Goal: Download file/media

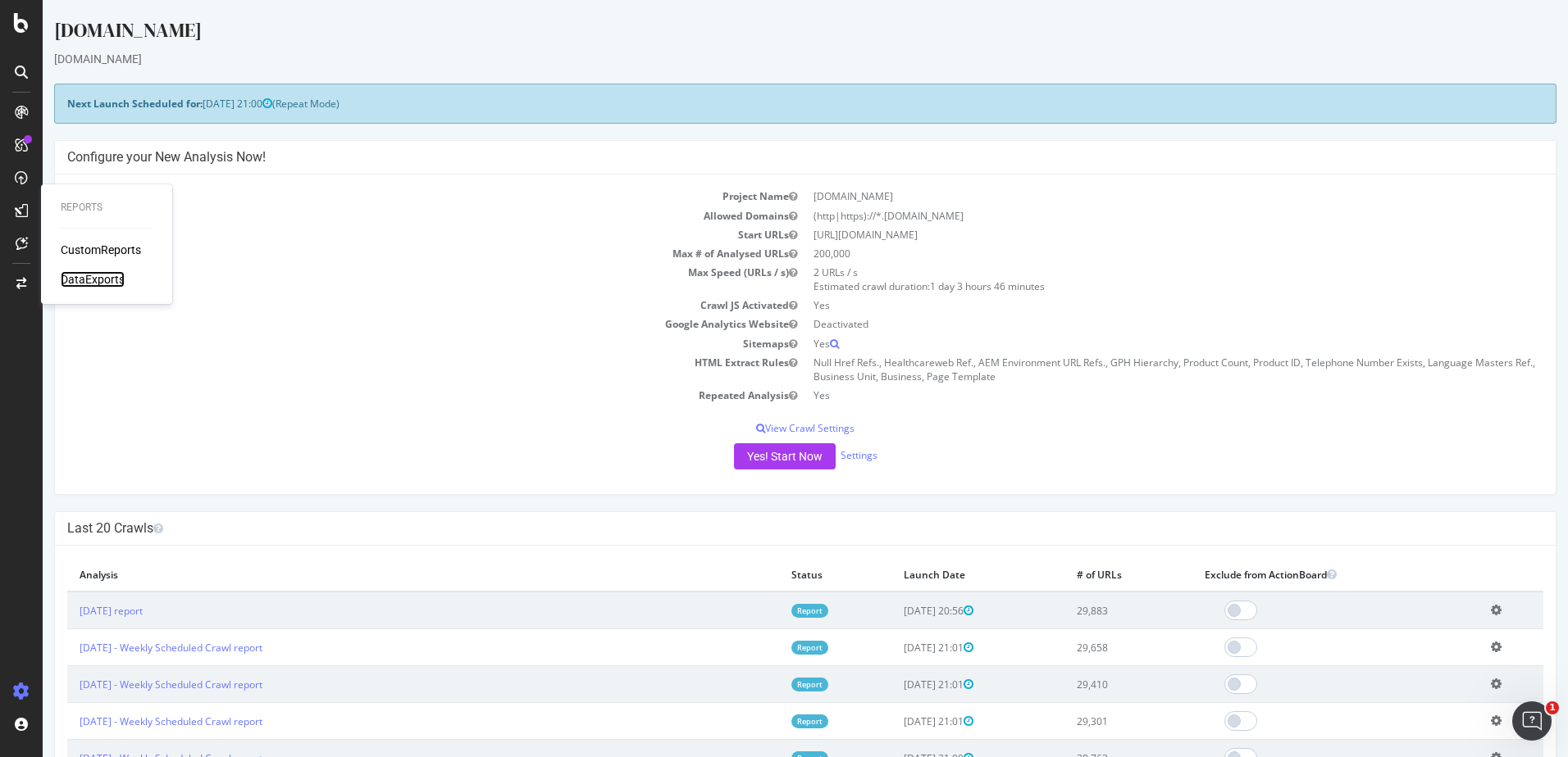
click at [93, 280] on div "DataExports" at bounding box center [93, 279] width 64 height 16
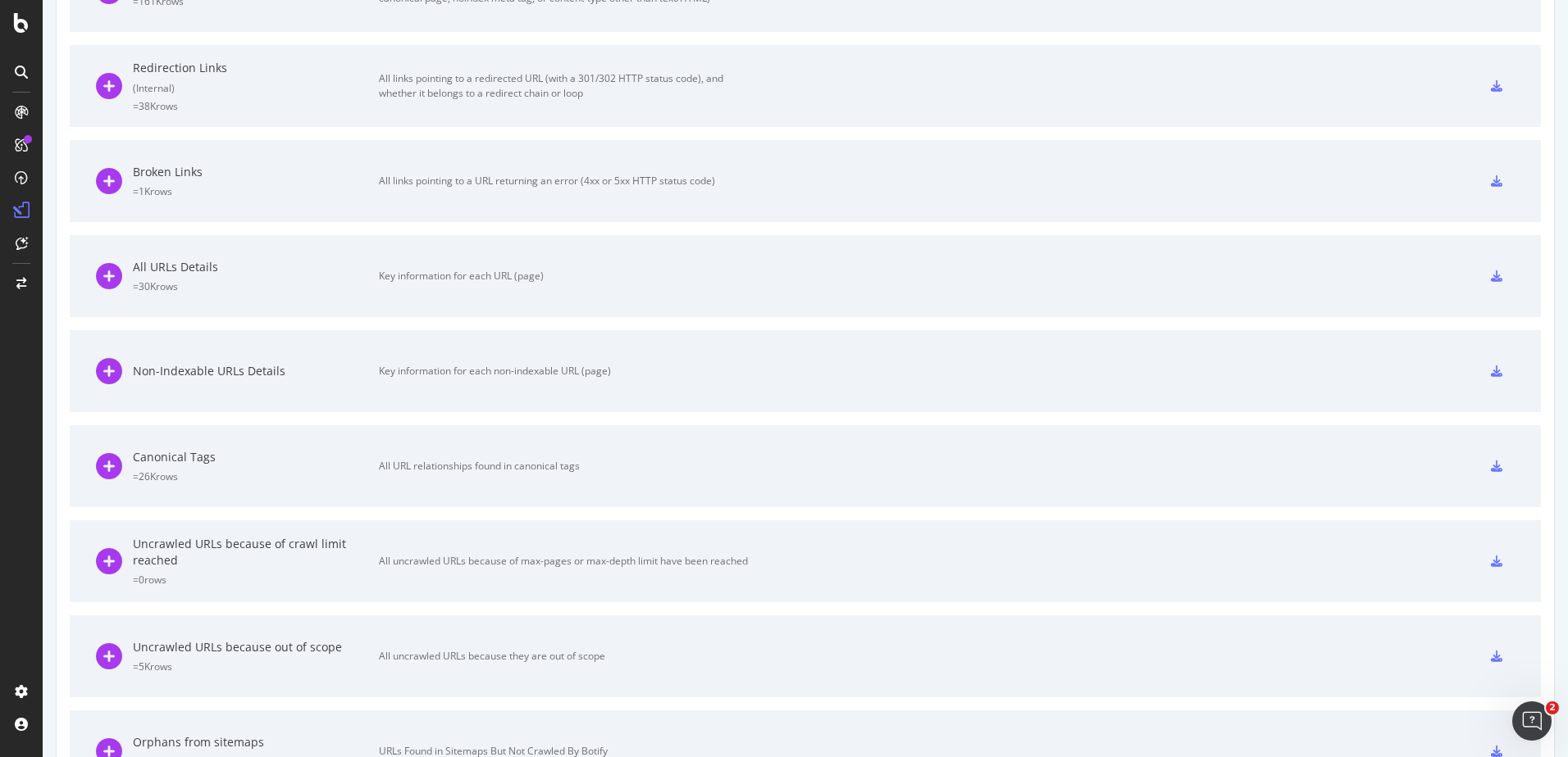
scroll to position [806, 0]
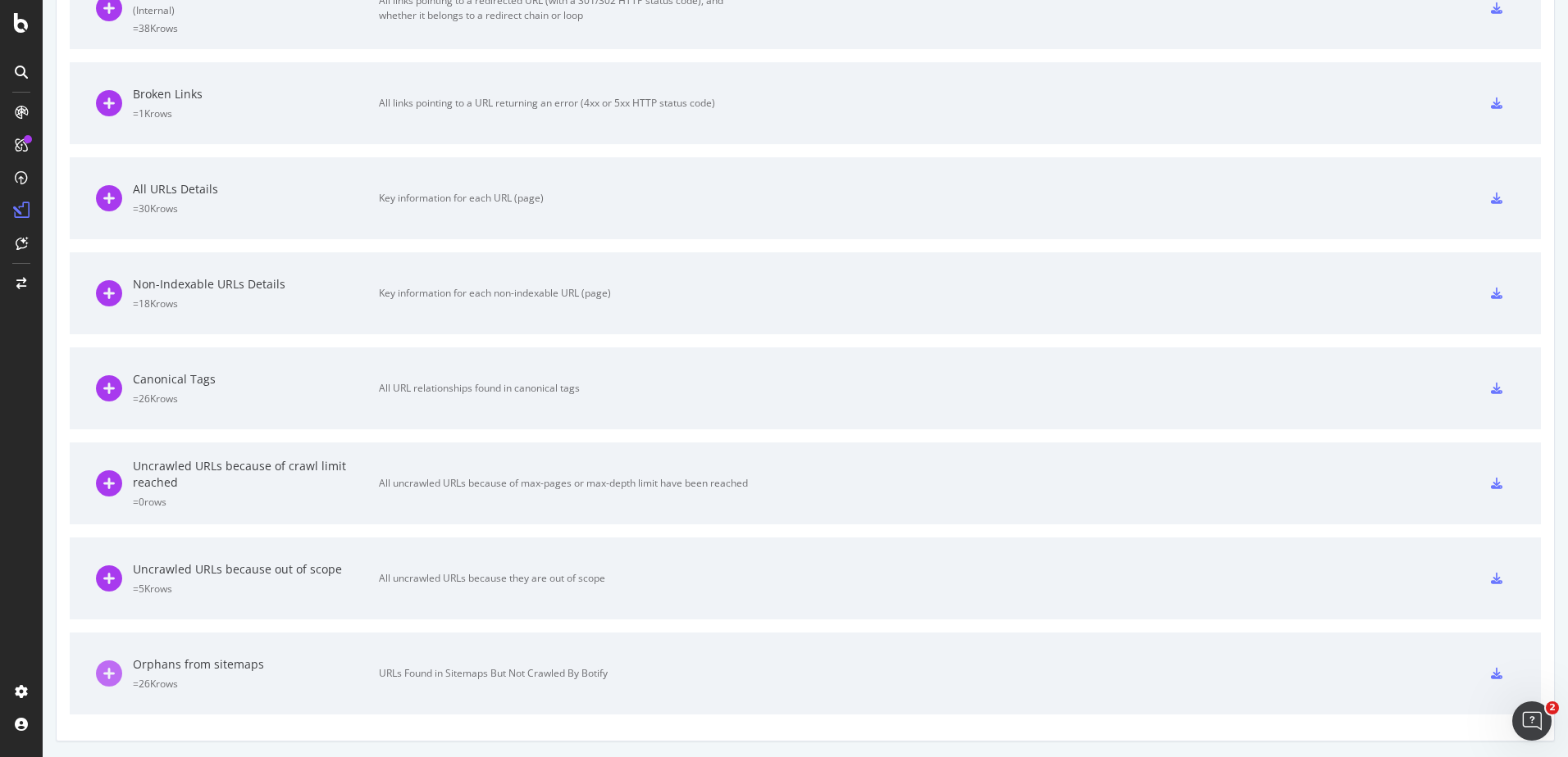
click at [109, 665] on icon at bounding box center [109, 674] width 26 height 26
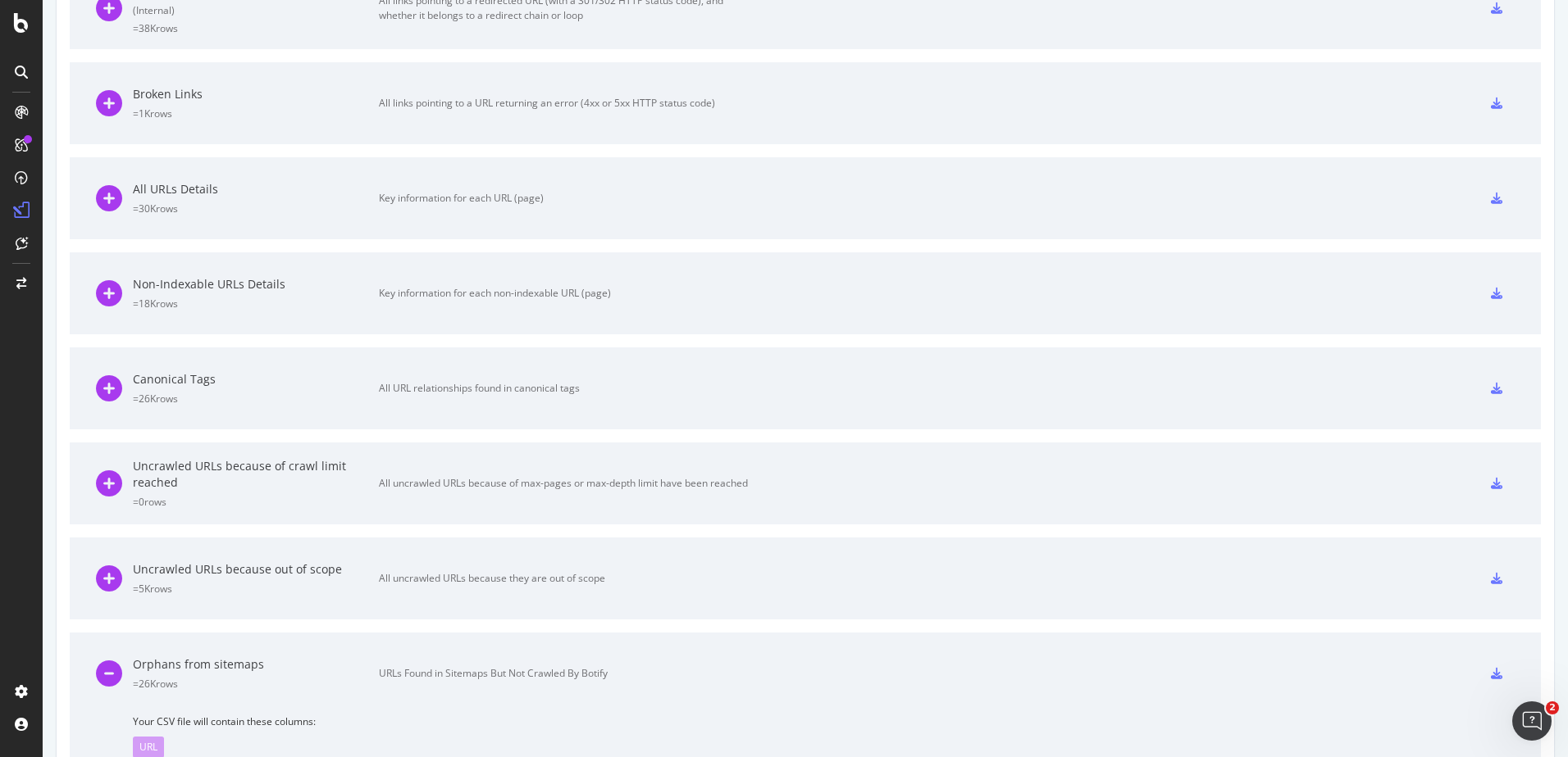
scroll to position [876, 0]
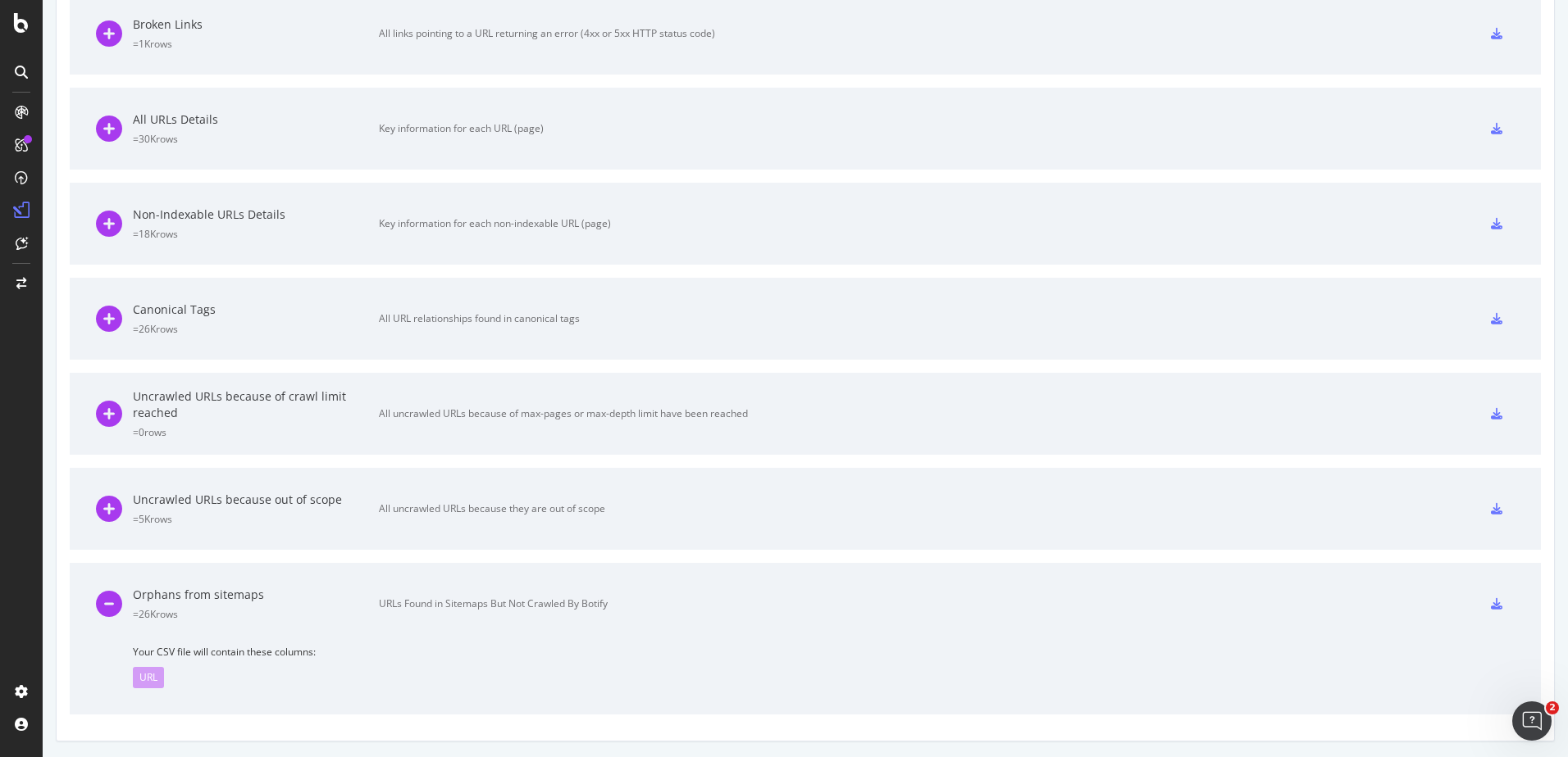
click at [150, 678] on div "URL" at bounding box center [148, 677] width 31 height 21
click at [172, 650] on span "Your CSV file will contain these columns:" at bounding box center [823, 651] width 1381 height 14
click at [174, 597] on div "Orphans from sitemaps" at bounding box center [255, 595] width 246 height 16
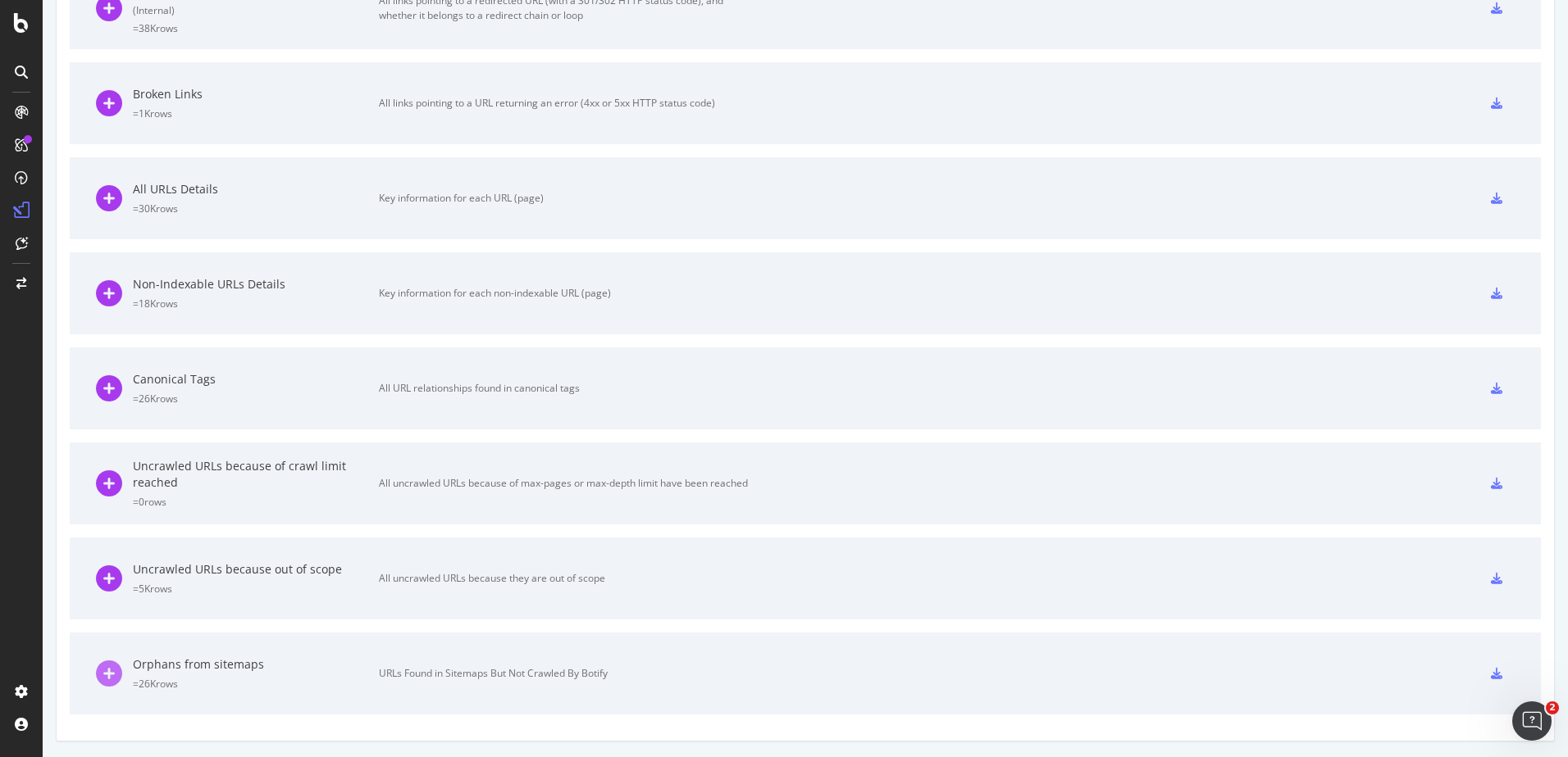
click at [112, 674] on icon at bounding box center [109, 674] width 26 height 26
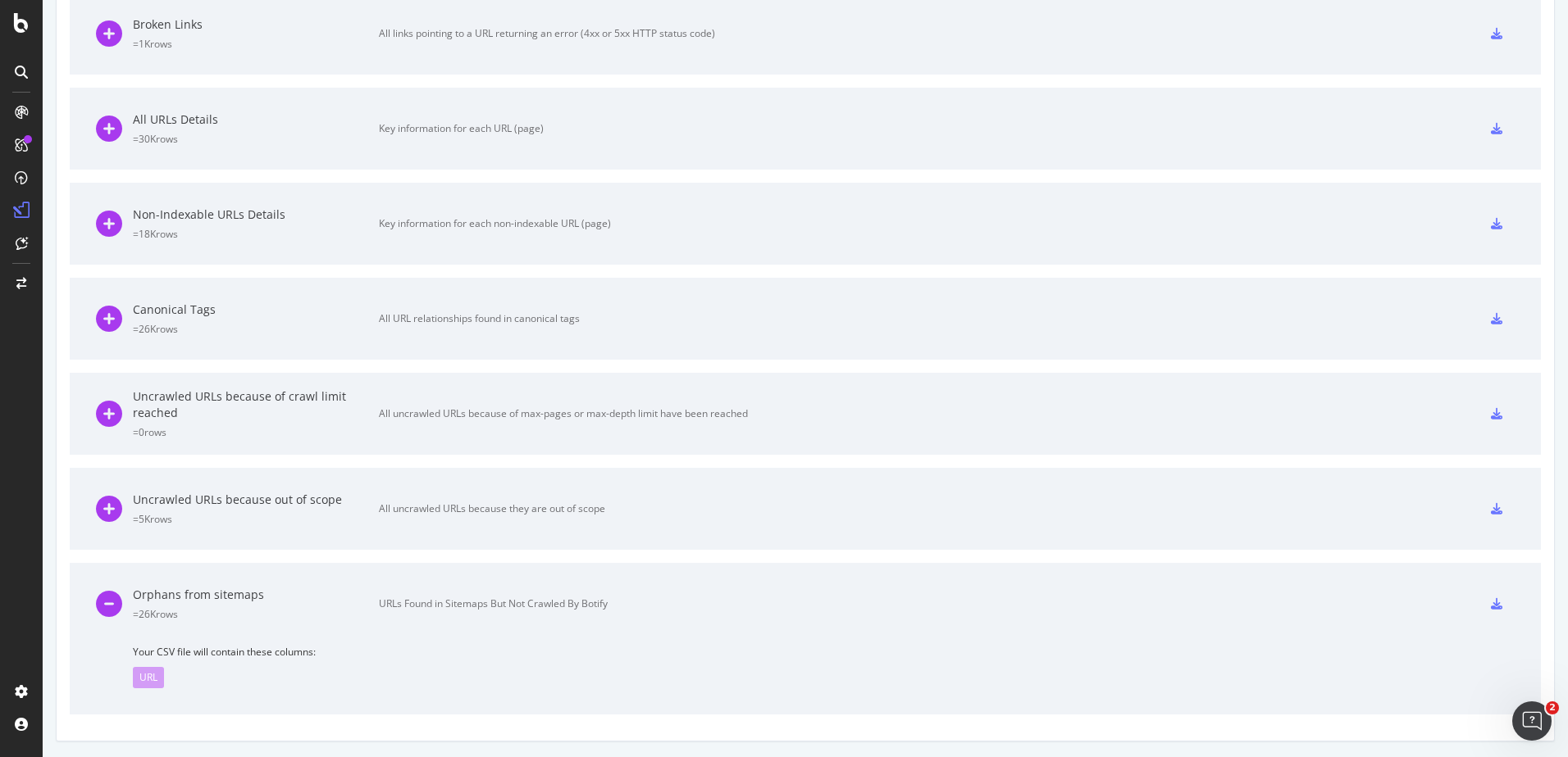
click at [555, 602] on div "URLs Found in Sitemaps But Not Crawled By Botify" at bounding box center [563, 604] width 369 height 15
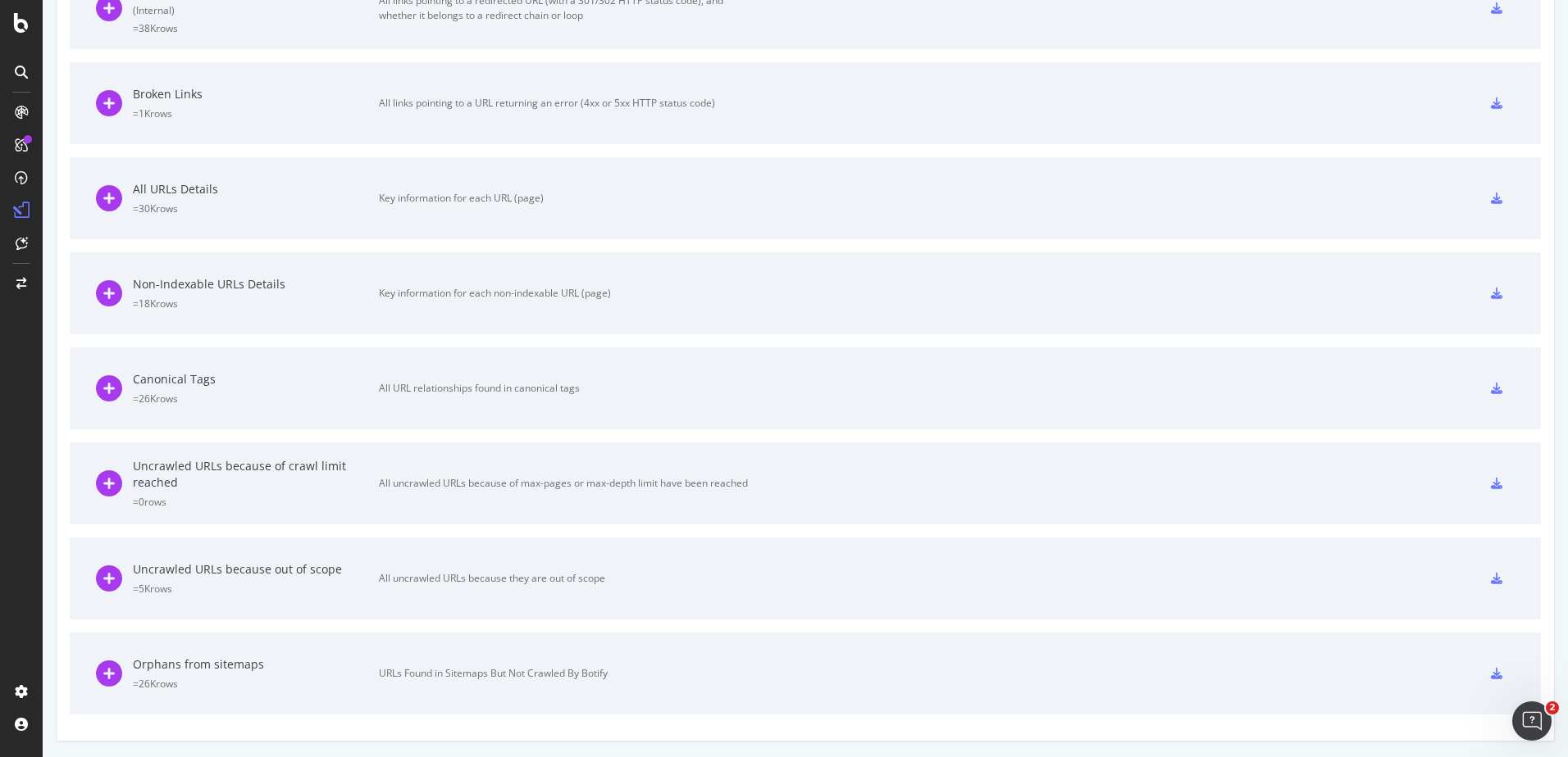
scroll to position [806, 0]
click at [558, 674] on div "URLs Found in Sitemaps But Not Crawled By Botify" at bounding box center [563, 674] width 369 height 15
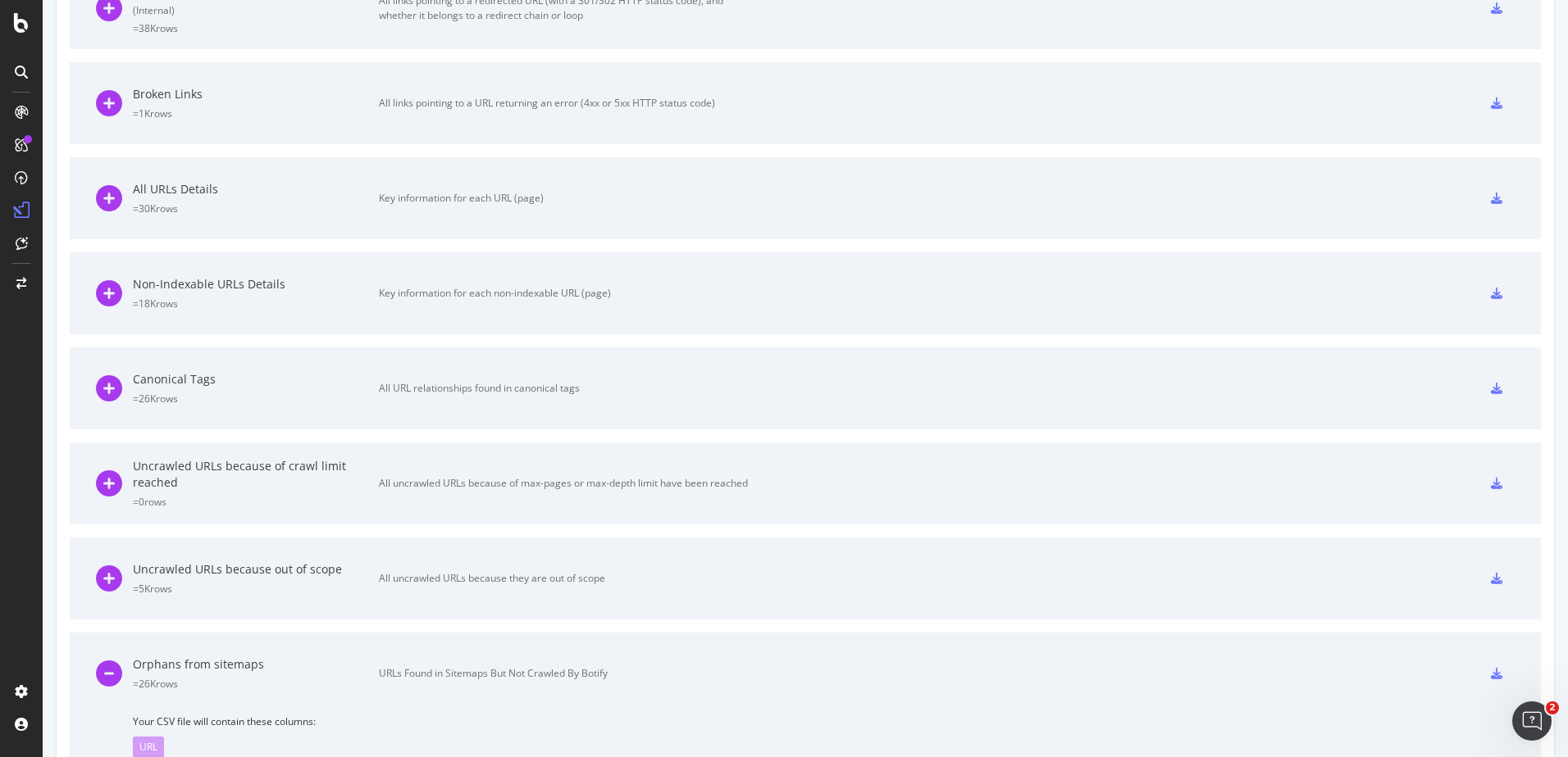
scroll to position [876, 0]
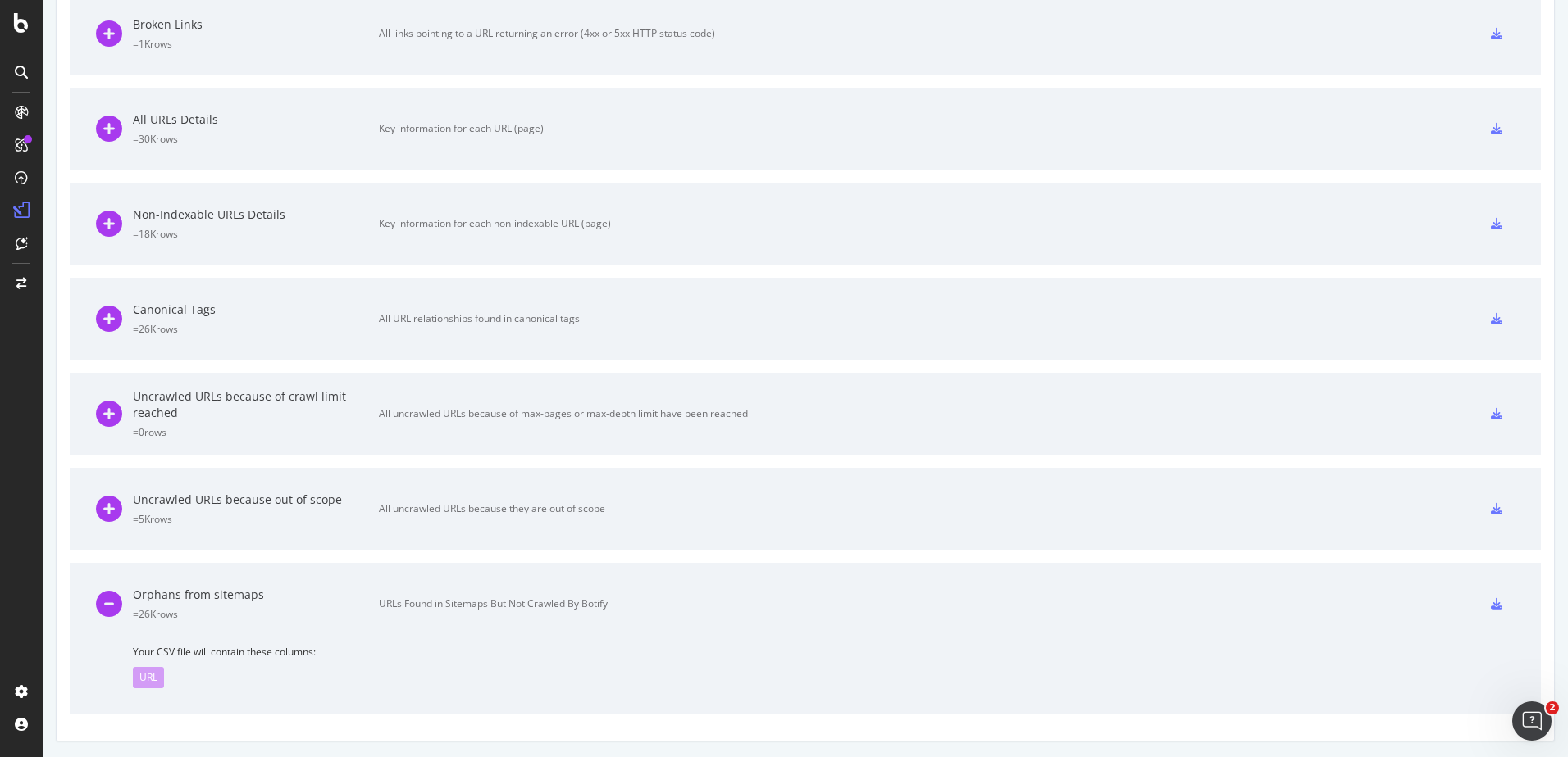
click at [150, 677] on div "URL" at bounding box center [148, 677] width 31 height 21
click at [105, 606] on icon at bounding box center [109, 604] width 26 height 26
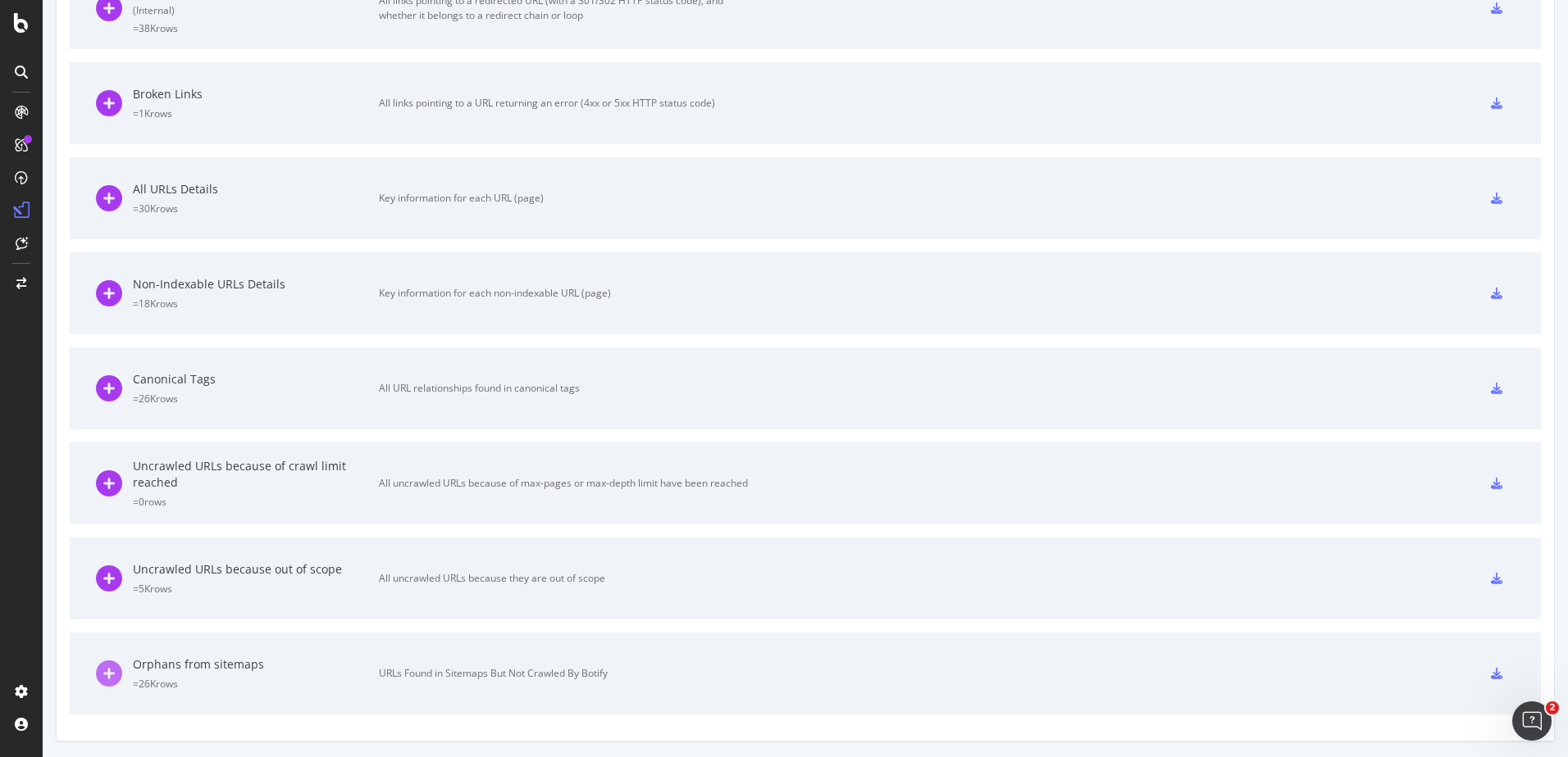
scroll to position [806, 0]
click at [161, 667] on div "Orphans from sitemaps" at bounding box center [255, 665] width 246 height 16
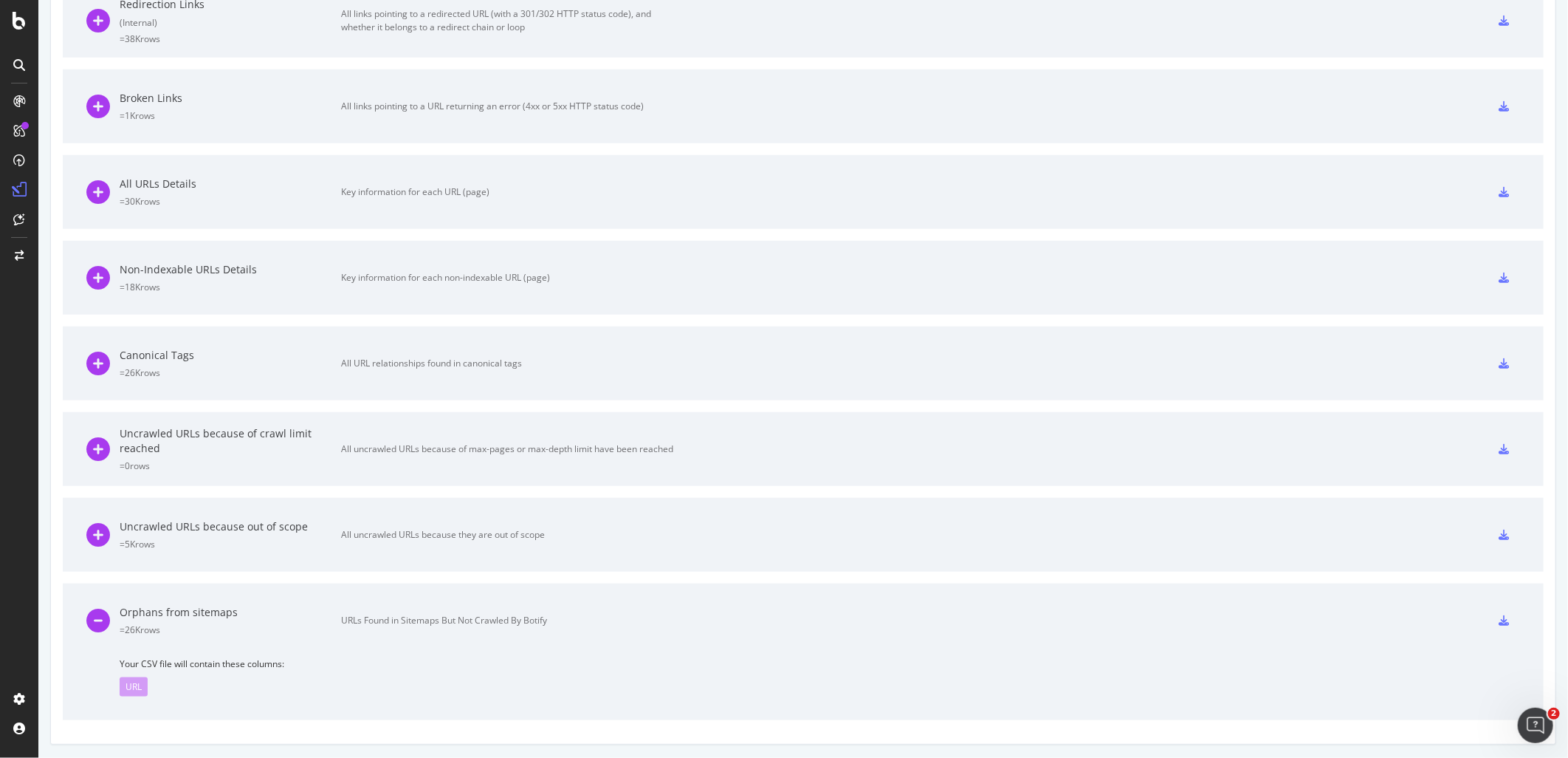
scroll to position [618, 0]
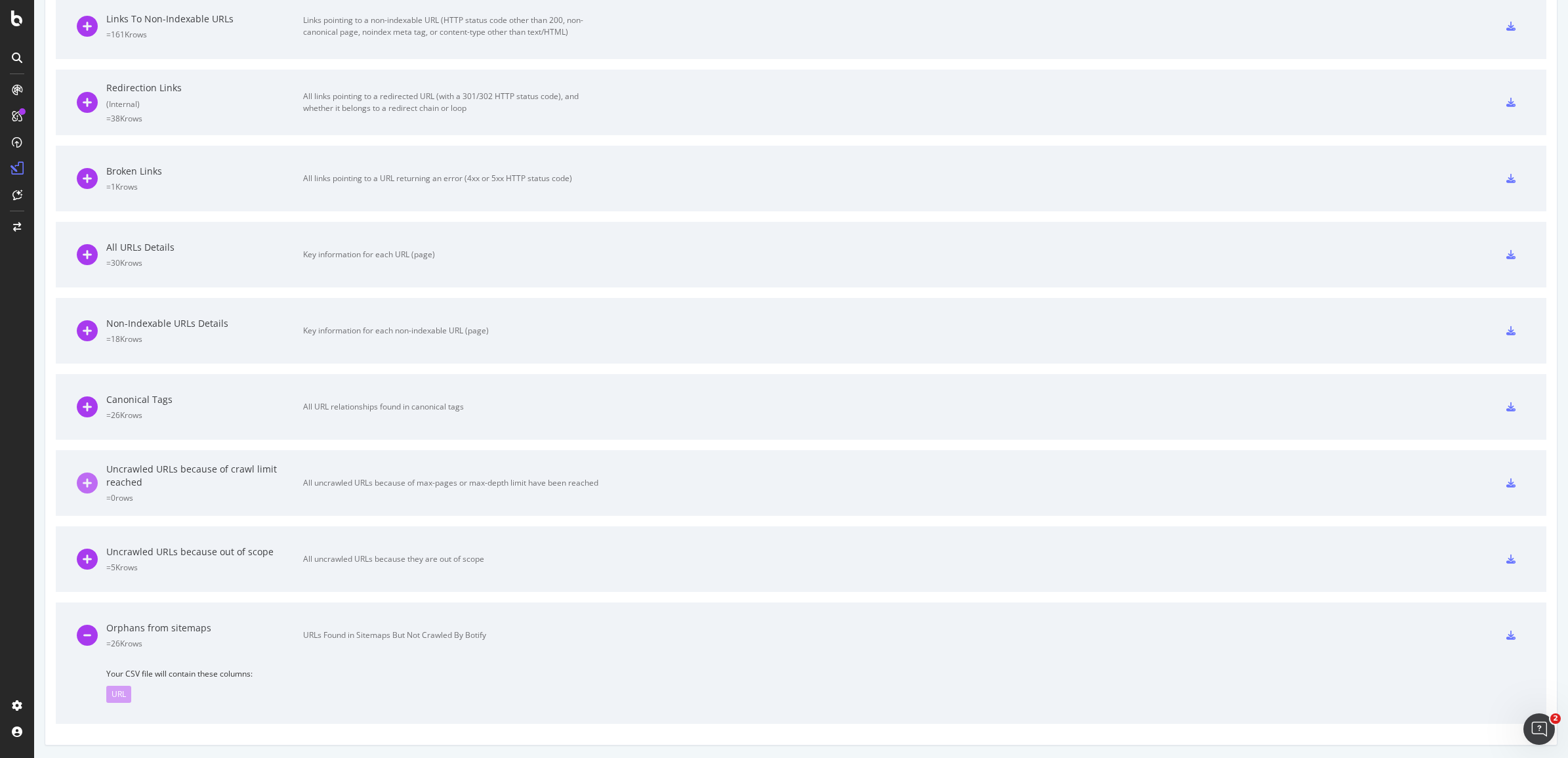
click at [89, 482] on icon at bounding box center [87, 483] width 21 height 21
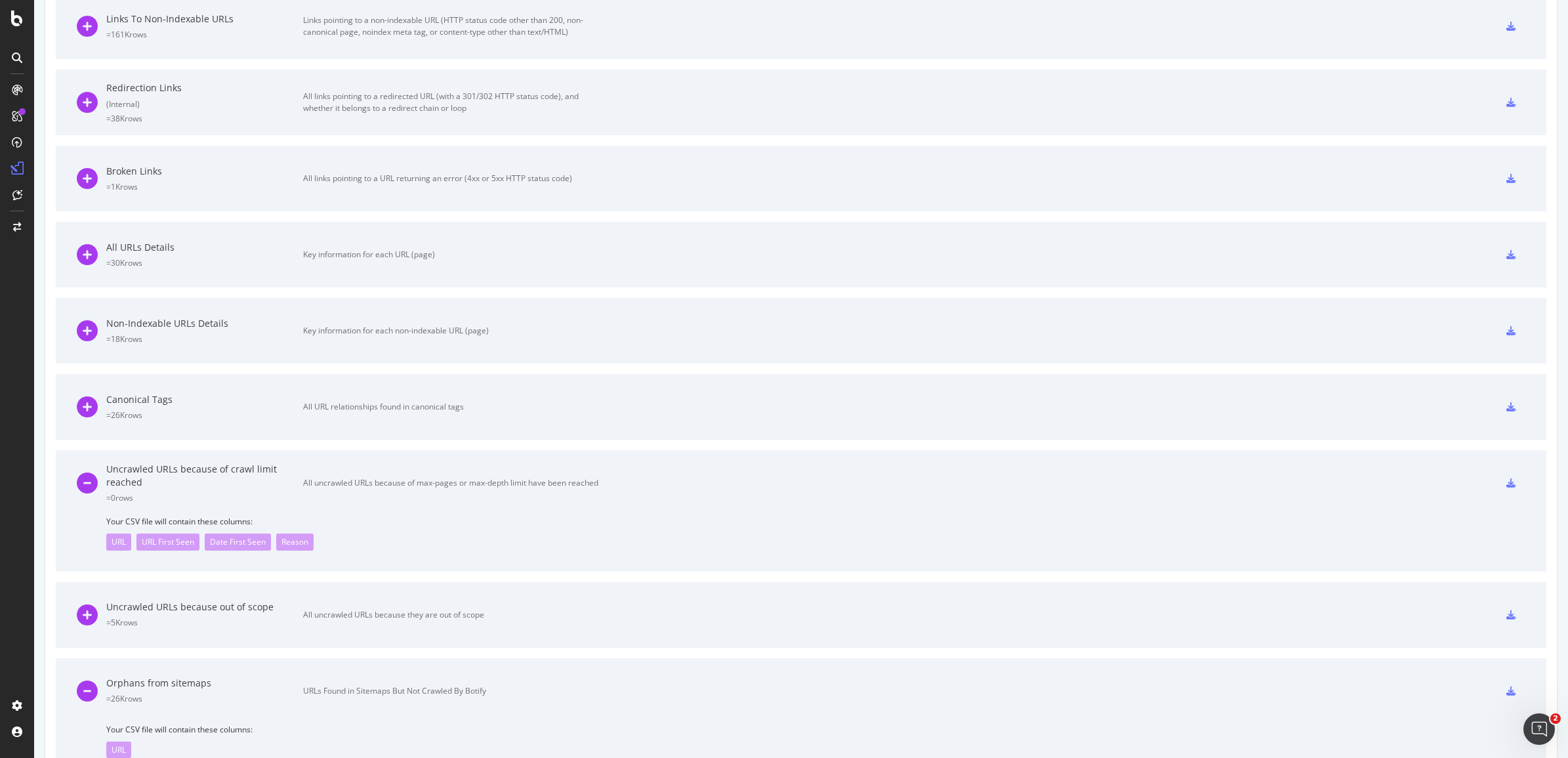
click at [119, 517] on span "Your CSV file will contain these columns:" at bounding box center [815, 521] width 1419 height 11
click at [86, 479] on icon at bounding box center [87, 483] width 21 height 21
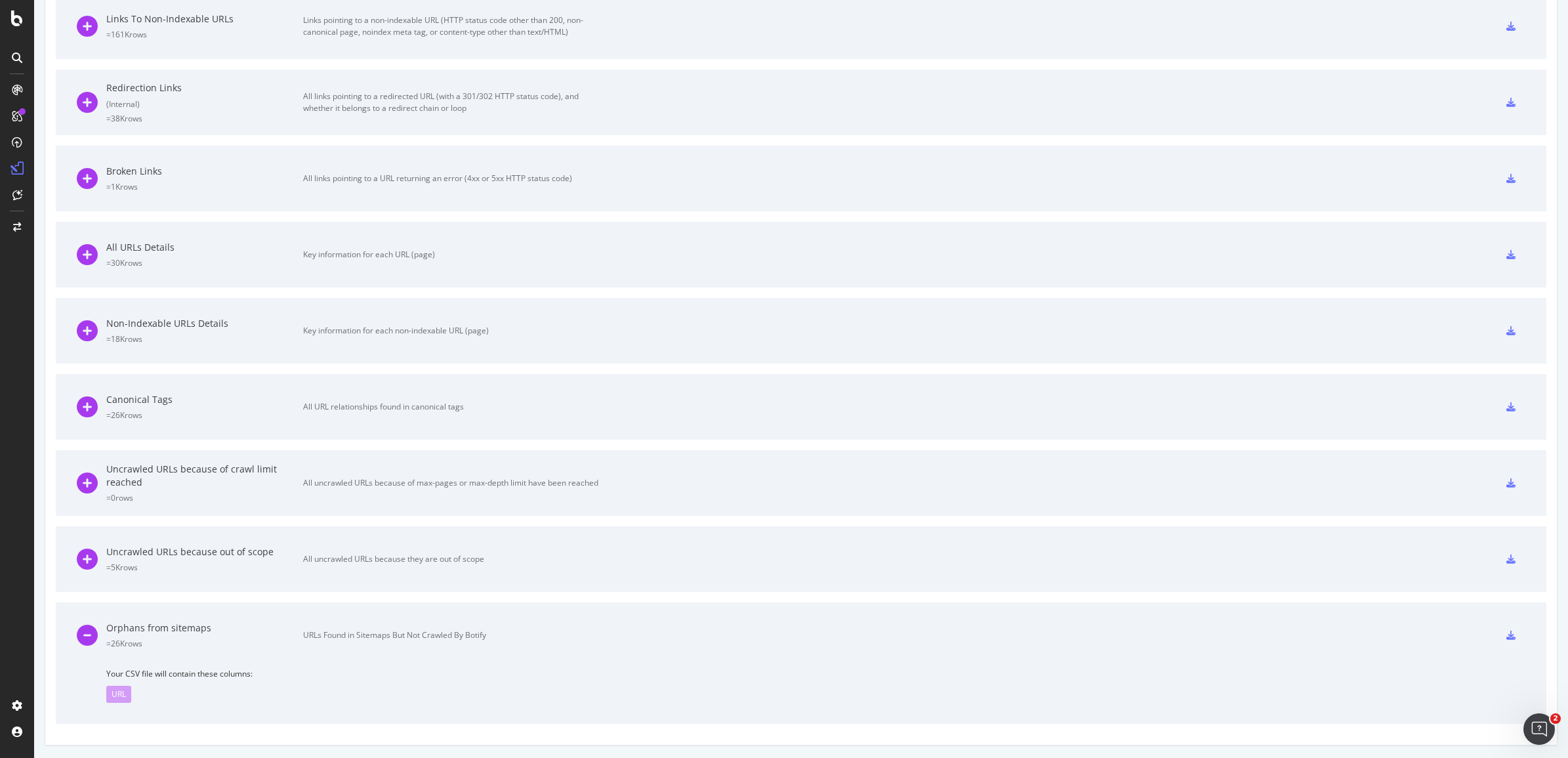
click at [1254, 606] on icon at bounding box center [1511, 635] width 9 height 9
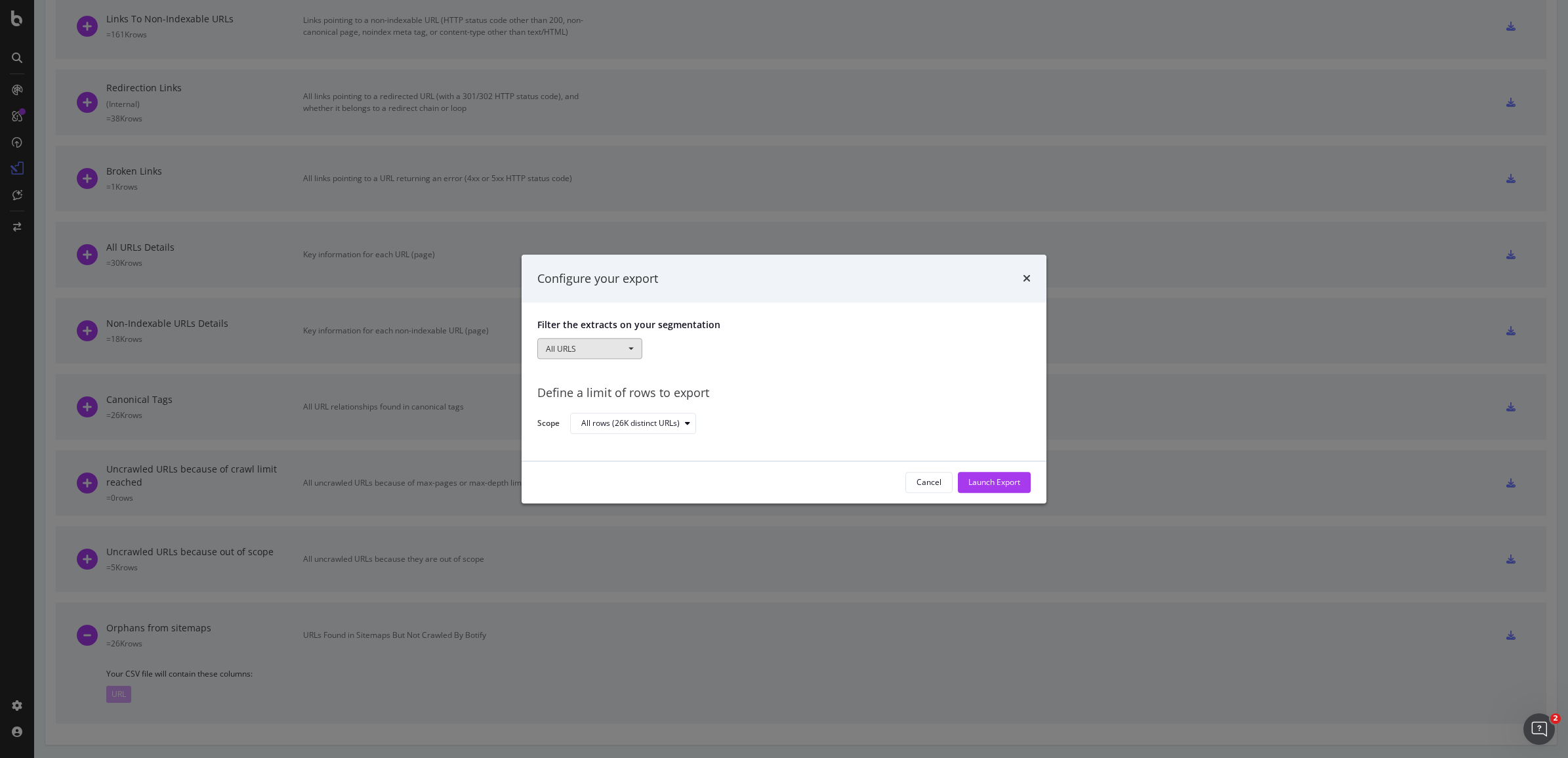
click at [586, 341] on button "All URLS" at bounding box center [589, 349] width 105 height 21
click at [594, 440] on link "Business-group" at bounding box center [604, 444] width 134 height 17
click at [679, 346] on div "modal" at bounding box center [800, 349] width 296 height 21
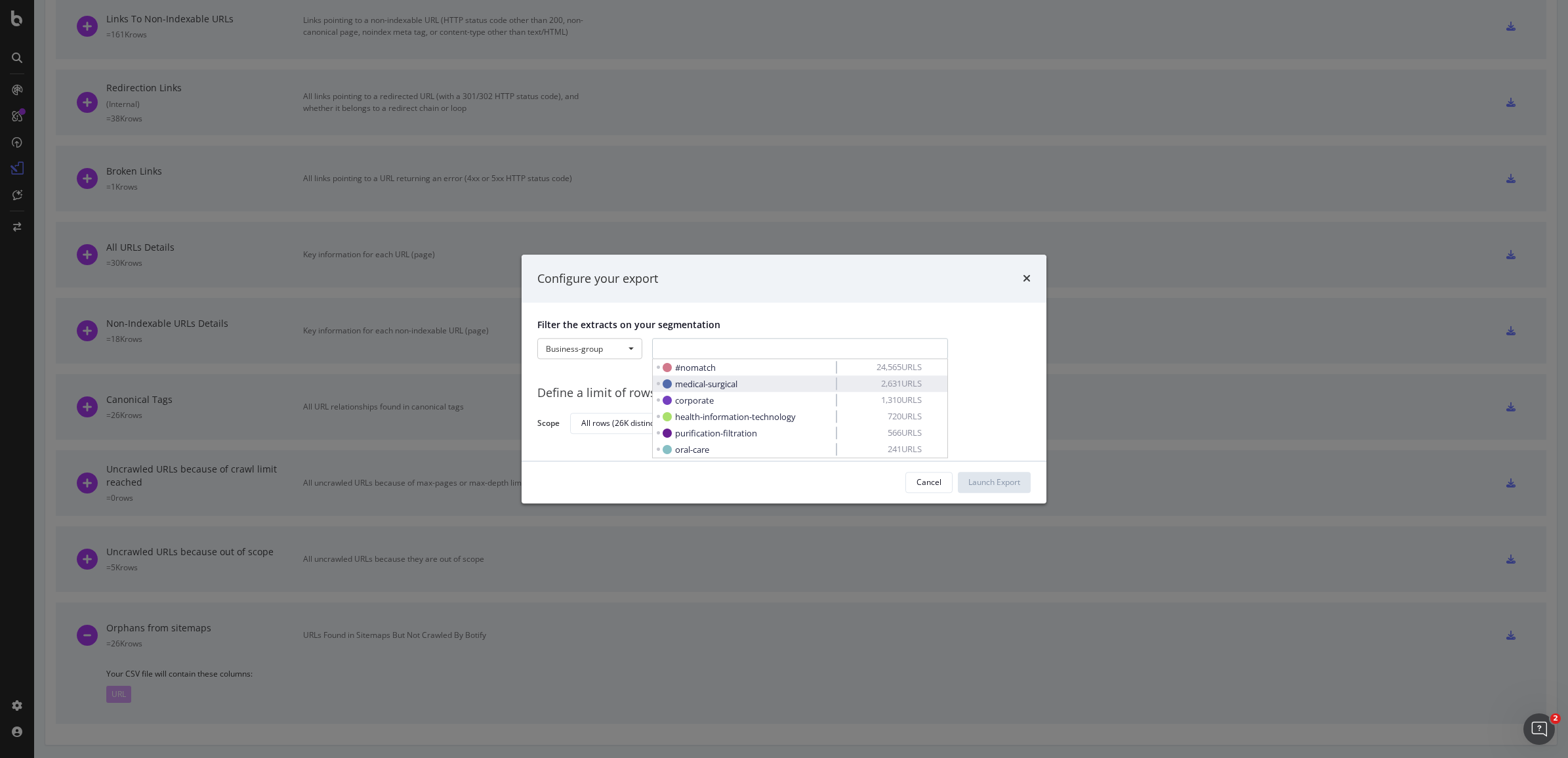
click at [687, 381] on span "medical-surgical" at bounding box center [706, 384] width 62 height 12
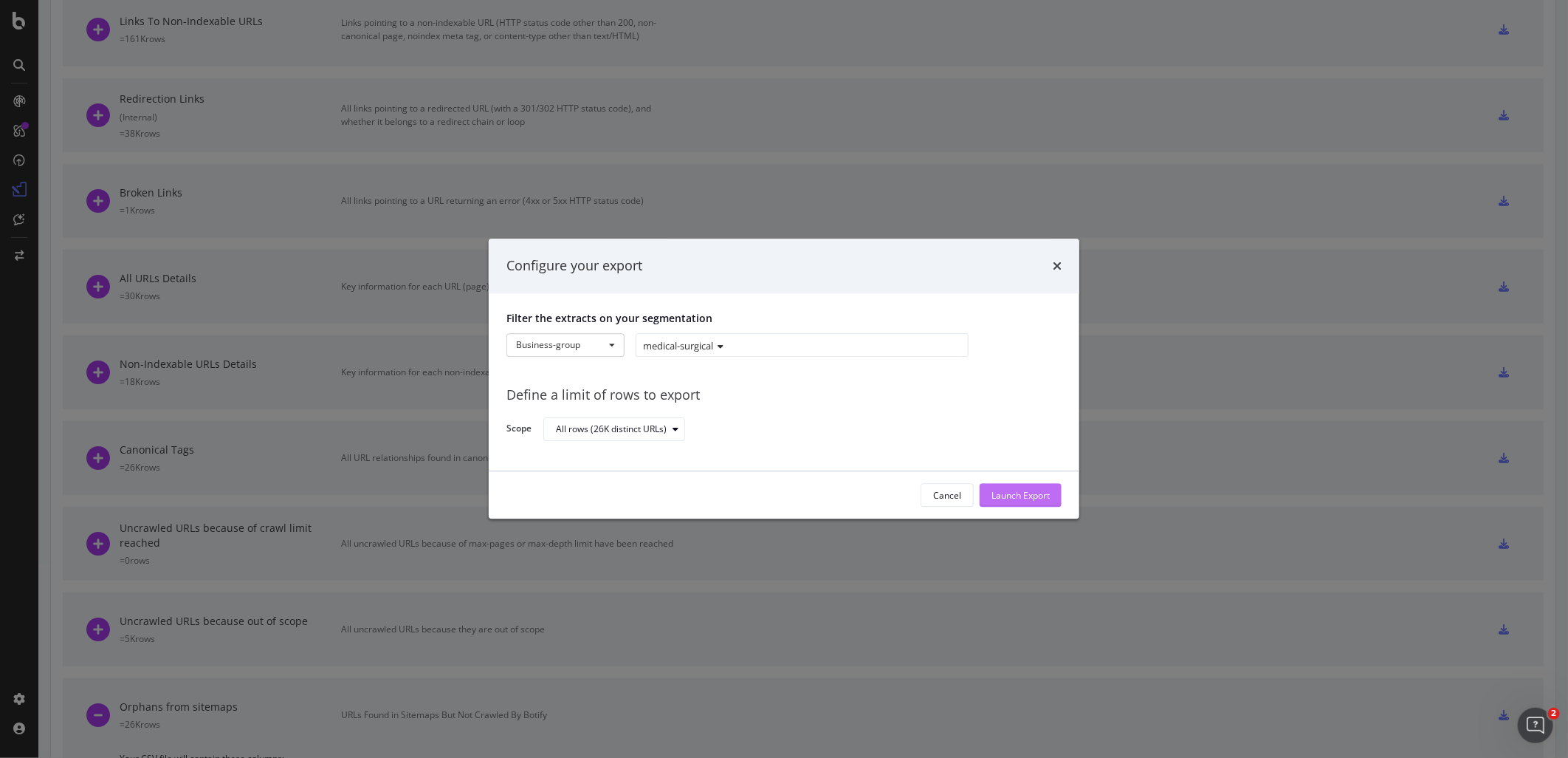
click at [995, 495] on div "Launch Export" at bounding box center [1020, 494] width 58 height 12
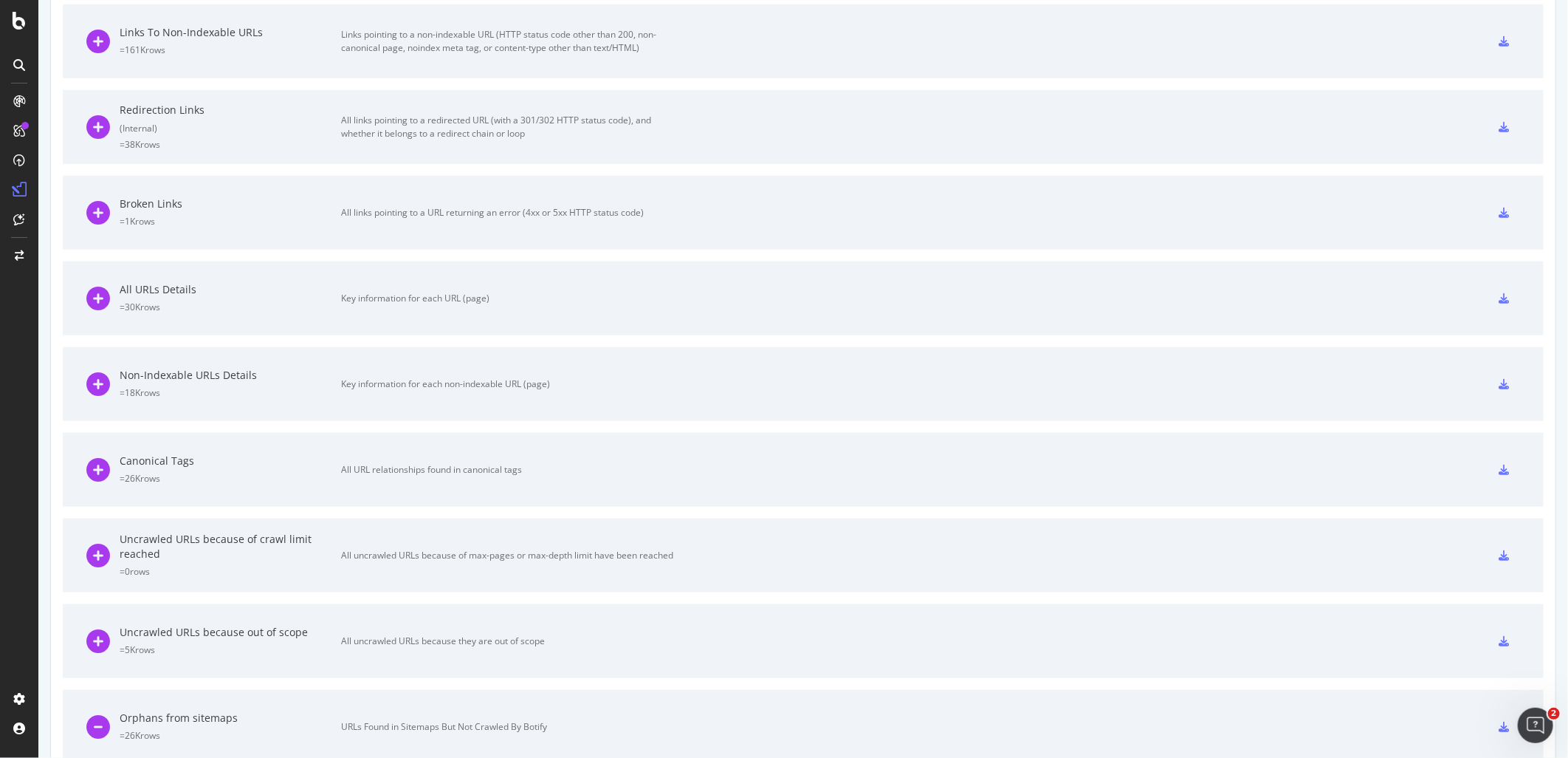
scroll to position [665, 0]
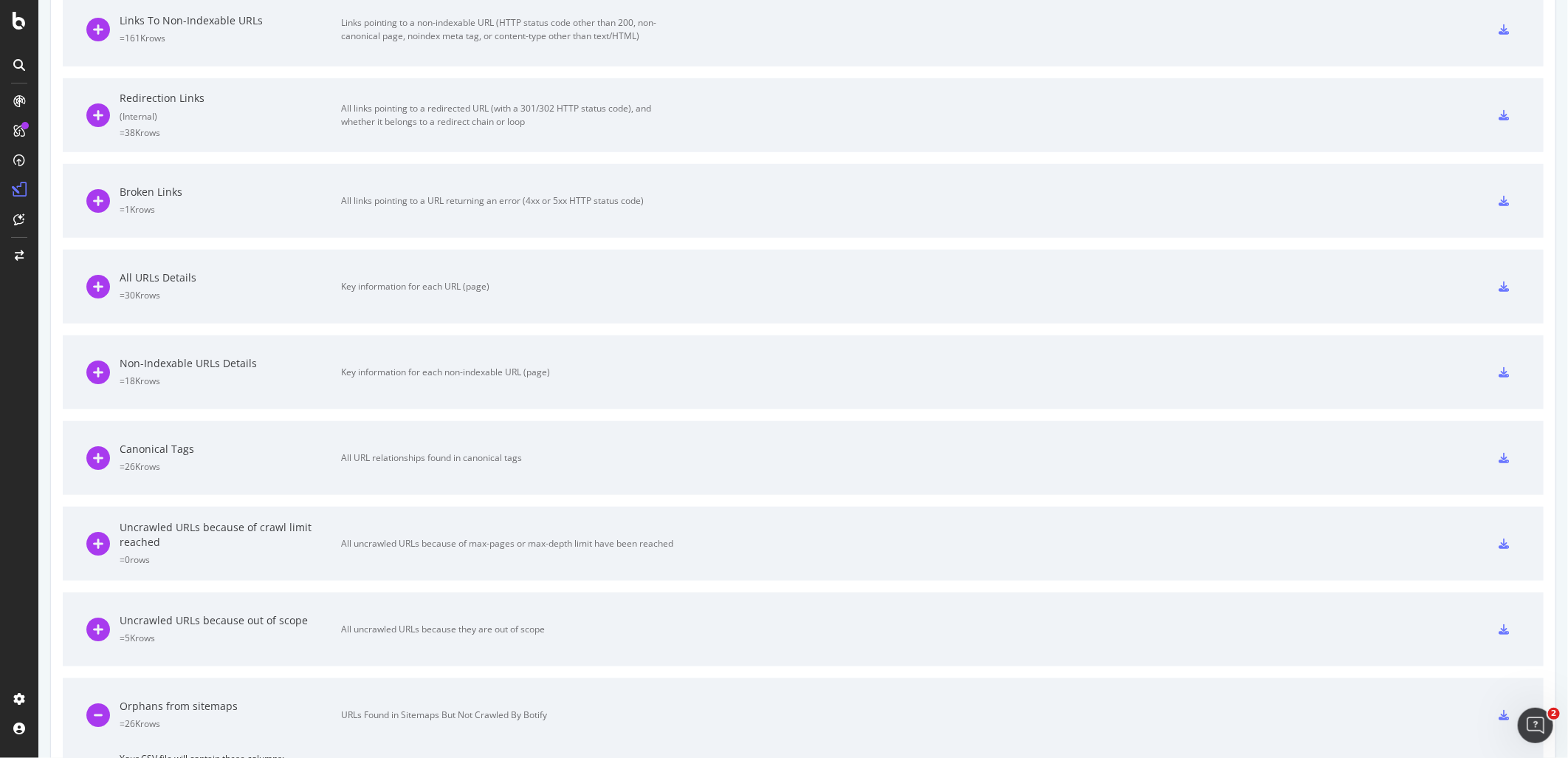
click at [1411, 681] on icon at bounding box center [1503, 715] width 11 height 11
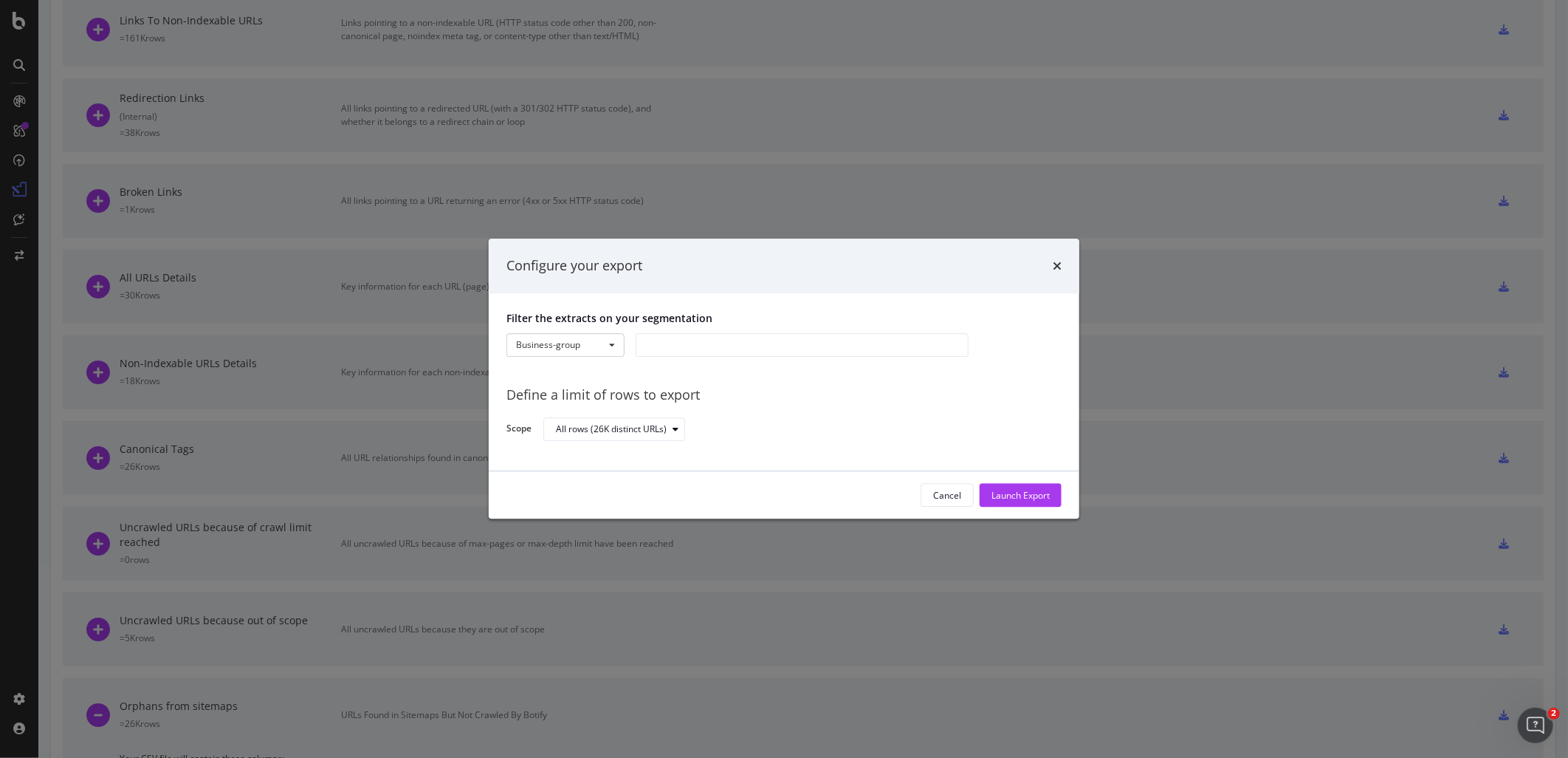
click at [769, 341] on div "modal" at bounding box center [802, 345] width 333 height 24
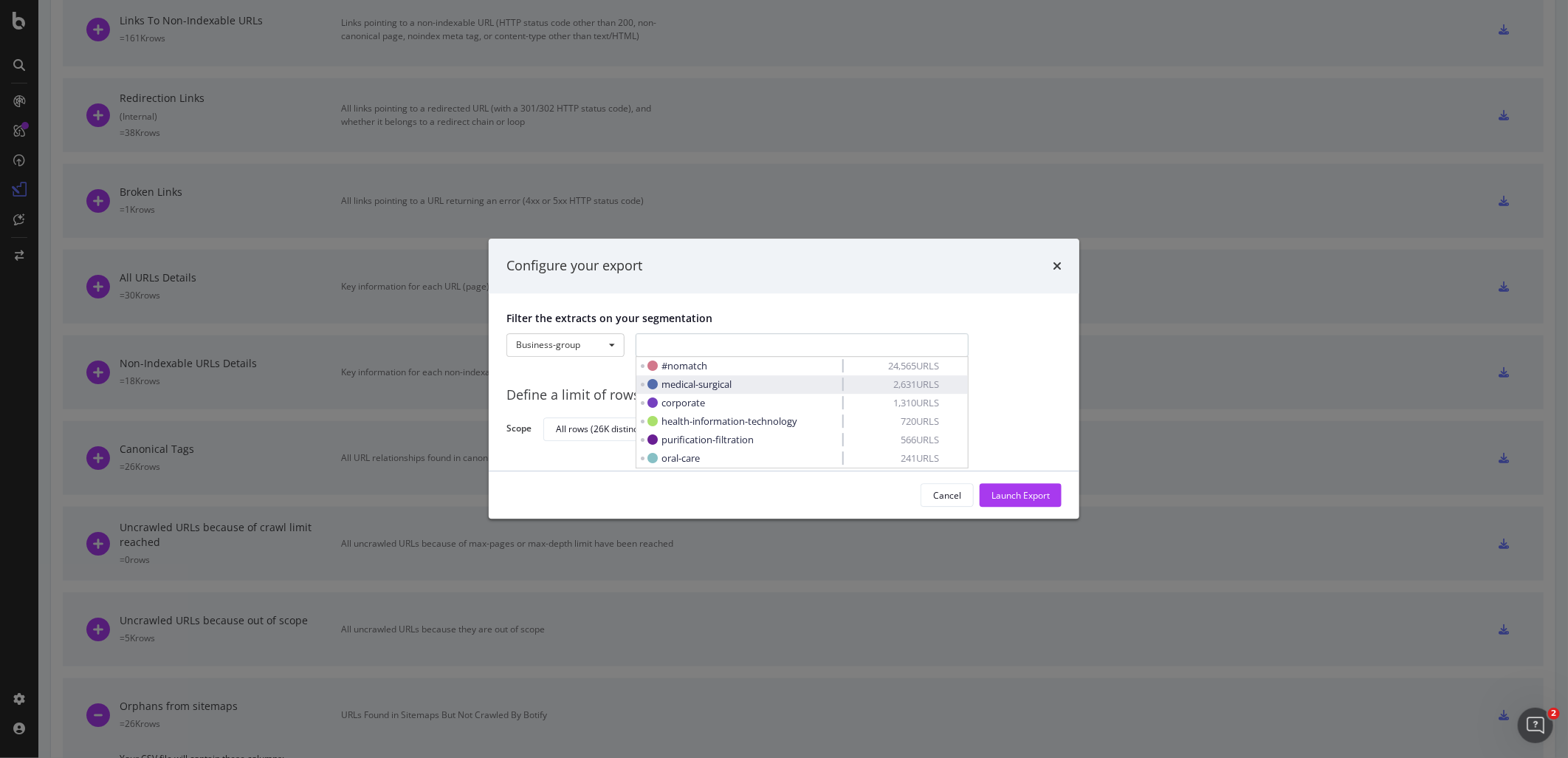
click at [734, 385] on span "medical-surgical" at bounding box center [745, 385] width 195 height 15
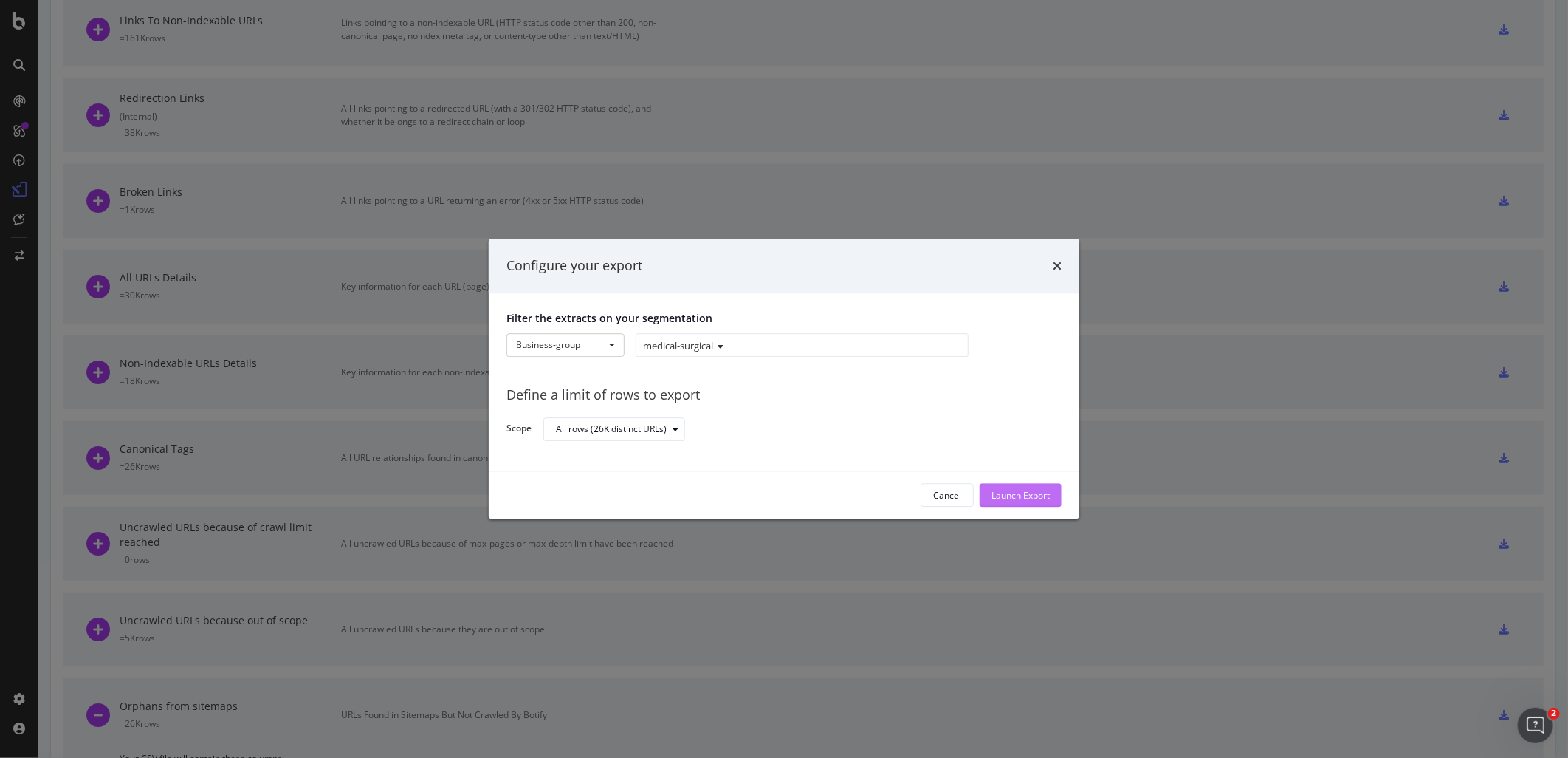
click at [1019, 501] on div "Launch Export" at bounding box center [1020, 494] width 58 height 12
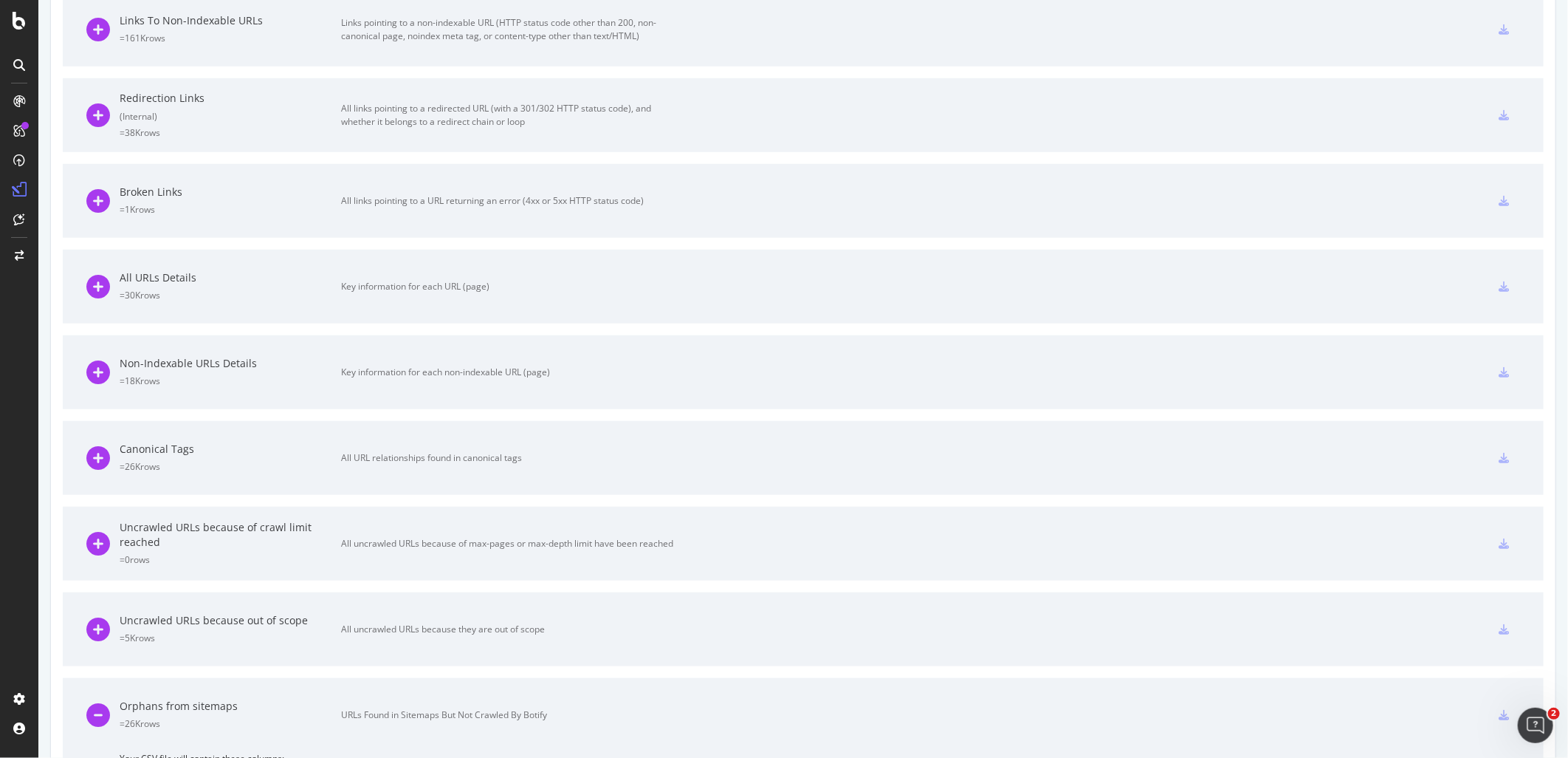
scroll to position [35, 0]
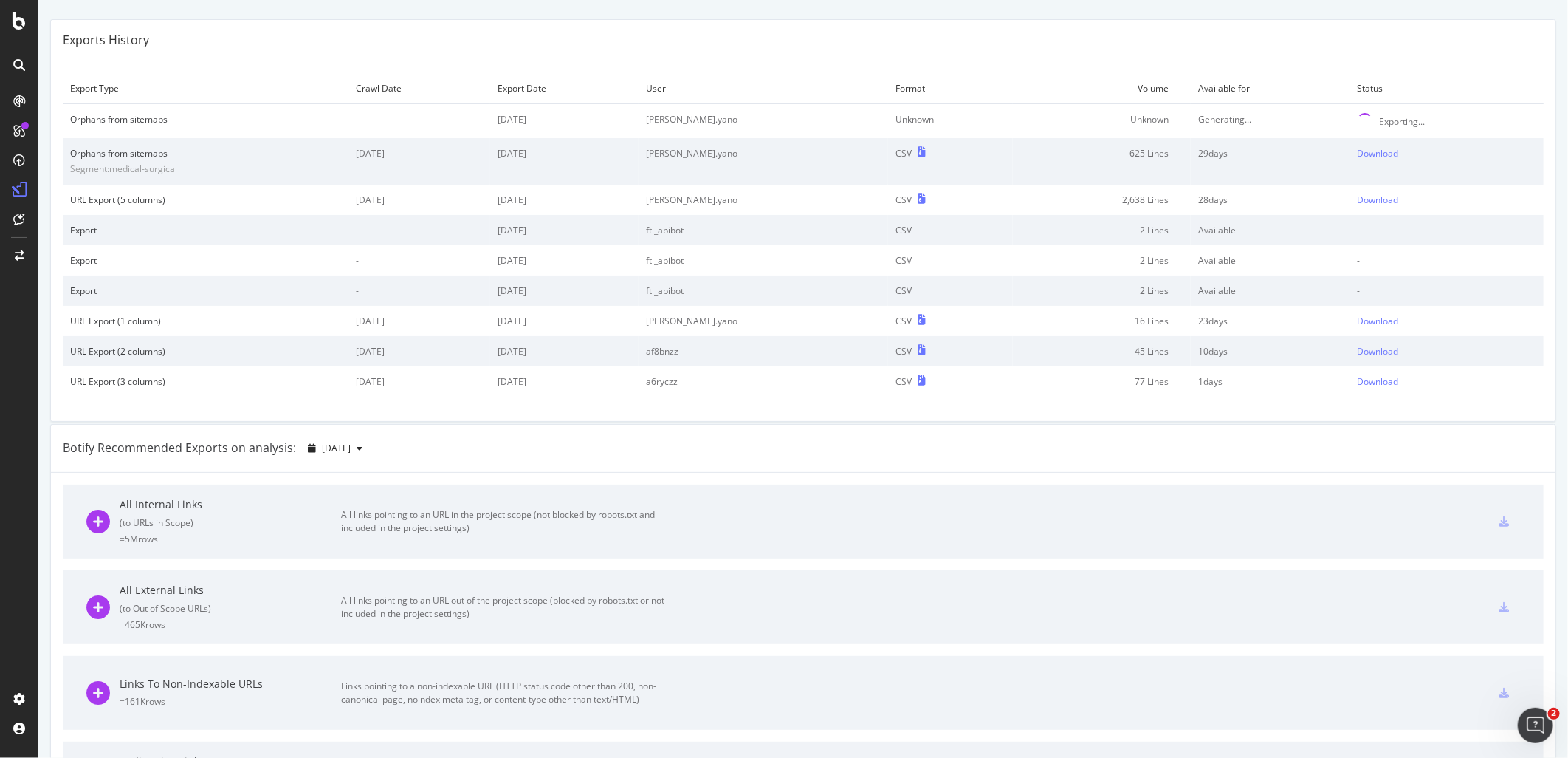
click at [1090, 497] on div "All Internal Links ( to URLs in Scope ) = 5M rows All links pointing to an URL …" at bounding box center [804, 521] width 1434 height 74
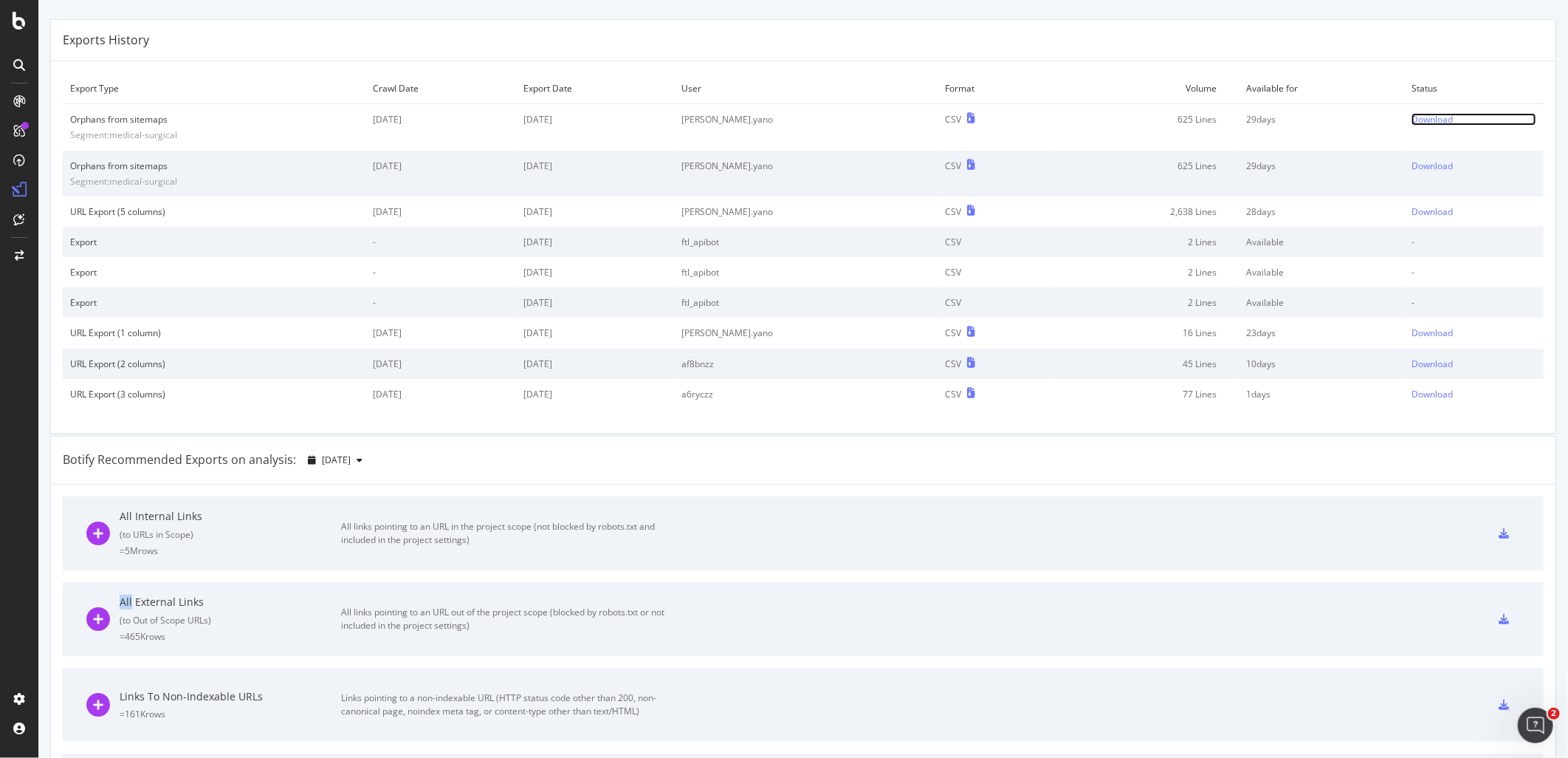
click at [1411, 118] on div "Download" at bounding box center [1432, 118] width 42 height 12
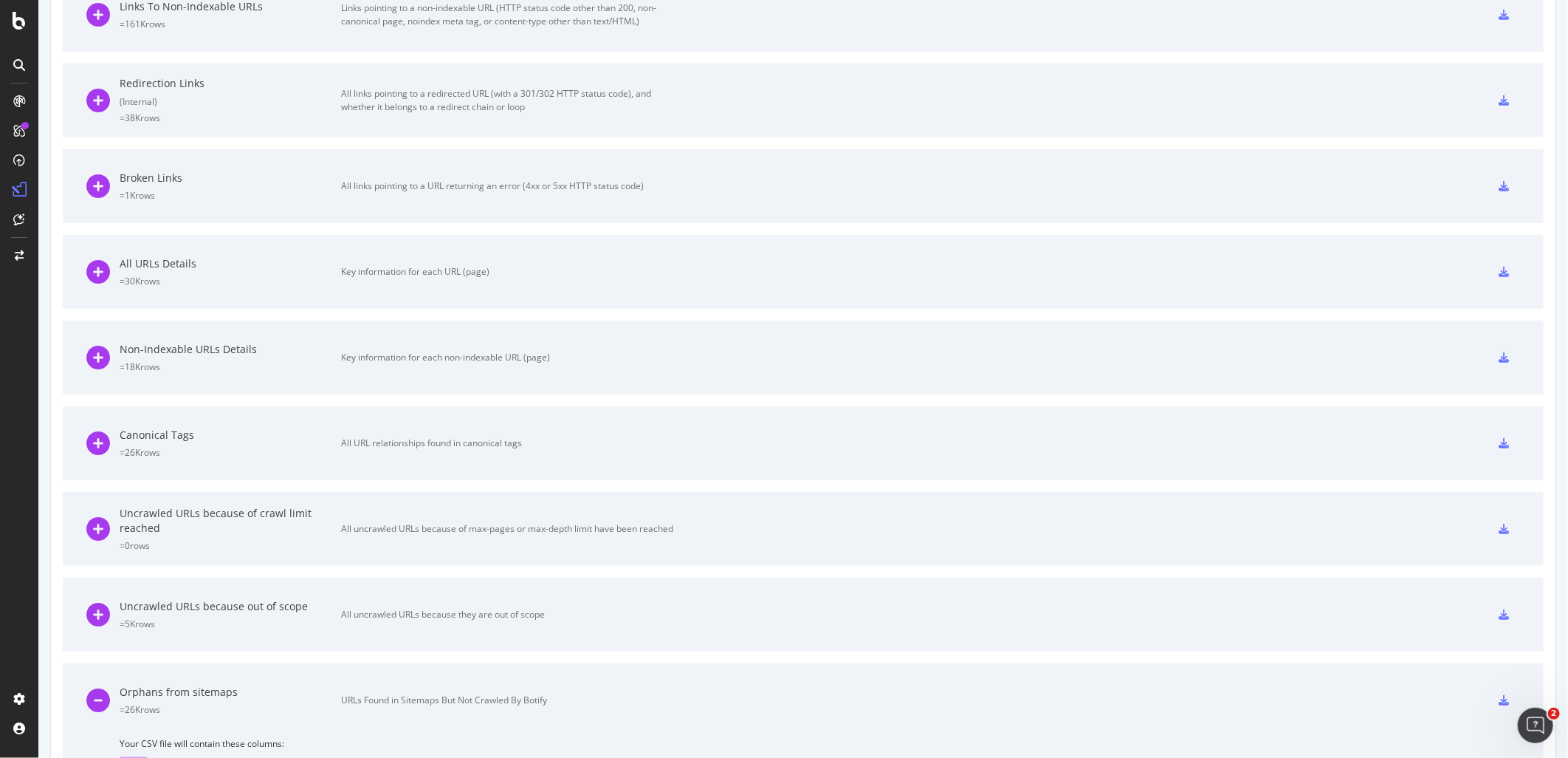
scroll to position [805, 0]
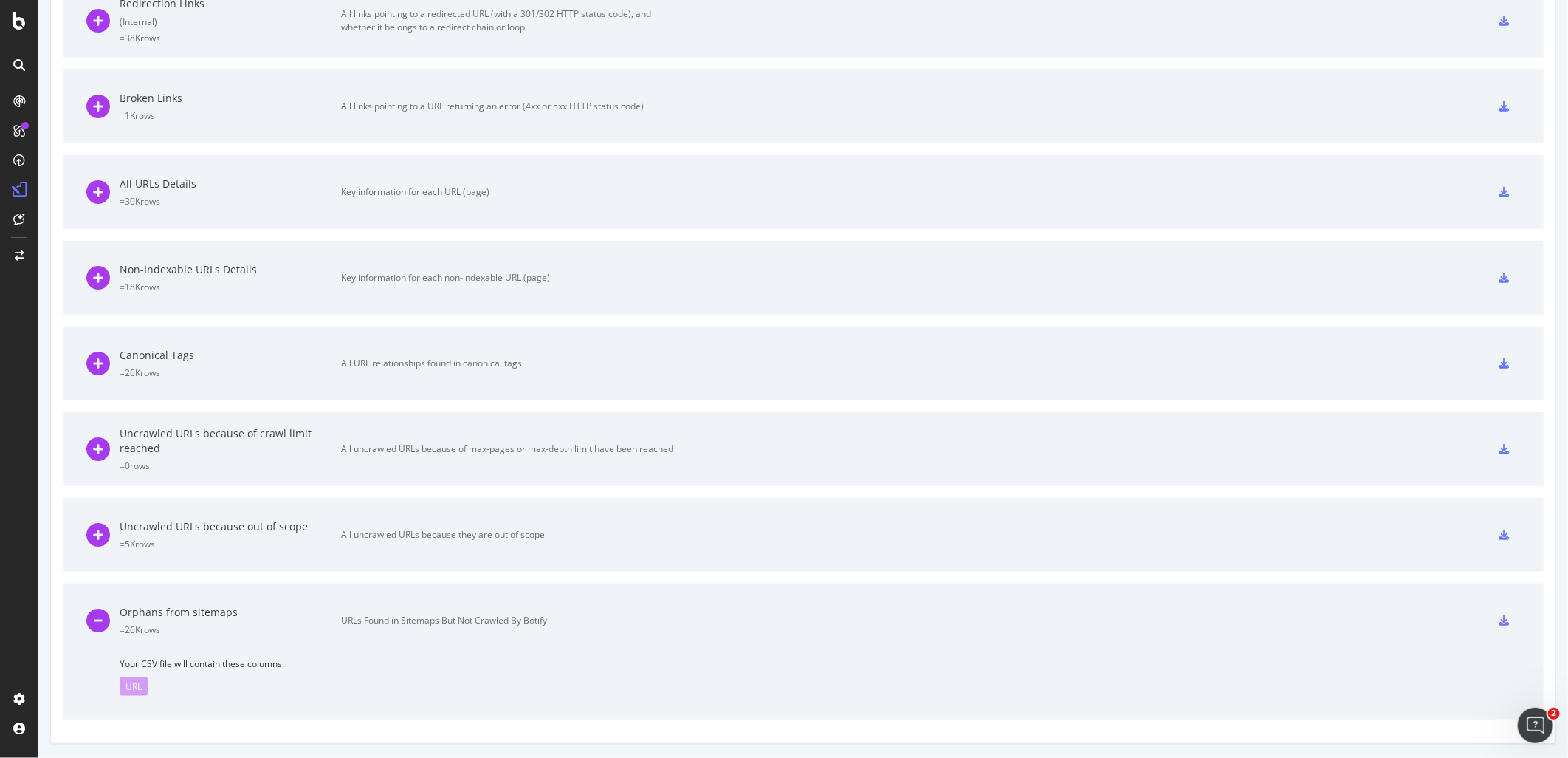
click at [1411, 619] on icon at bounding box center [1503, 620] width 11 height 11
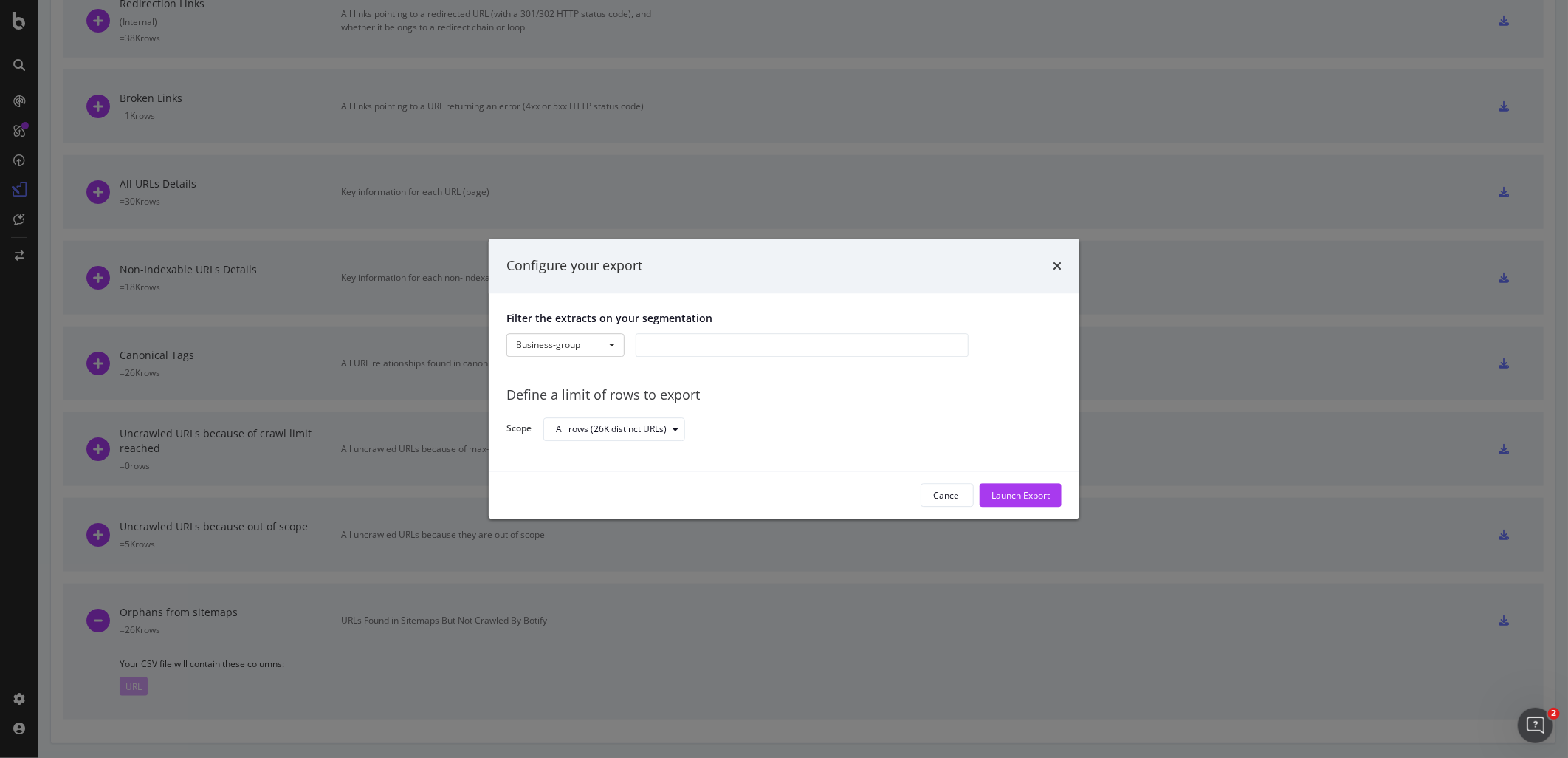
click at [526, 425] on label "Scope" at bounding box center [519, 430] width 25 height 16
click at [611, 348] on button "Business-group" at bounding box center [565, 345] width 118 height 24
click at [587, 455] on link "Business-group" at bounding box center [582, 452] width 150 height 20
click at [646, 341] on div "modal" at bounding box center [802, 345] width 333 height 24
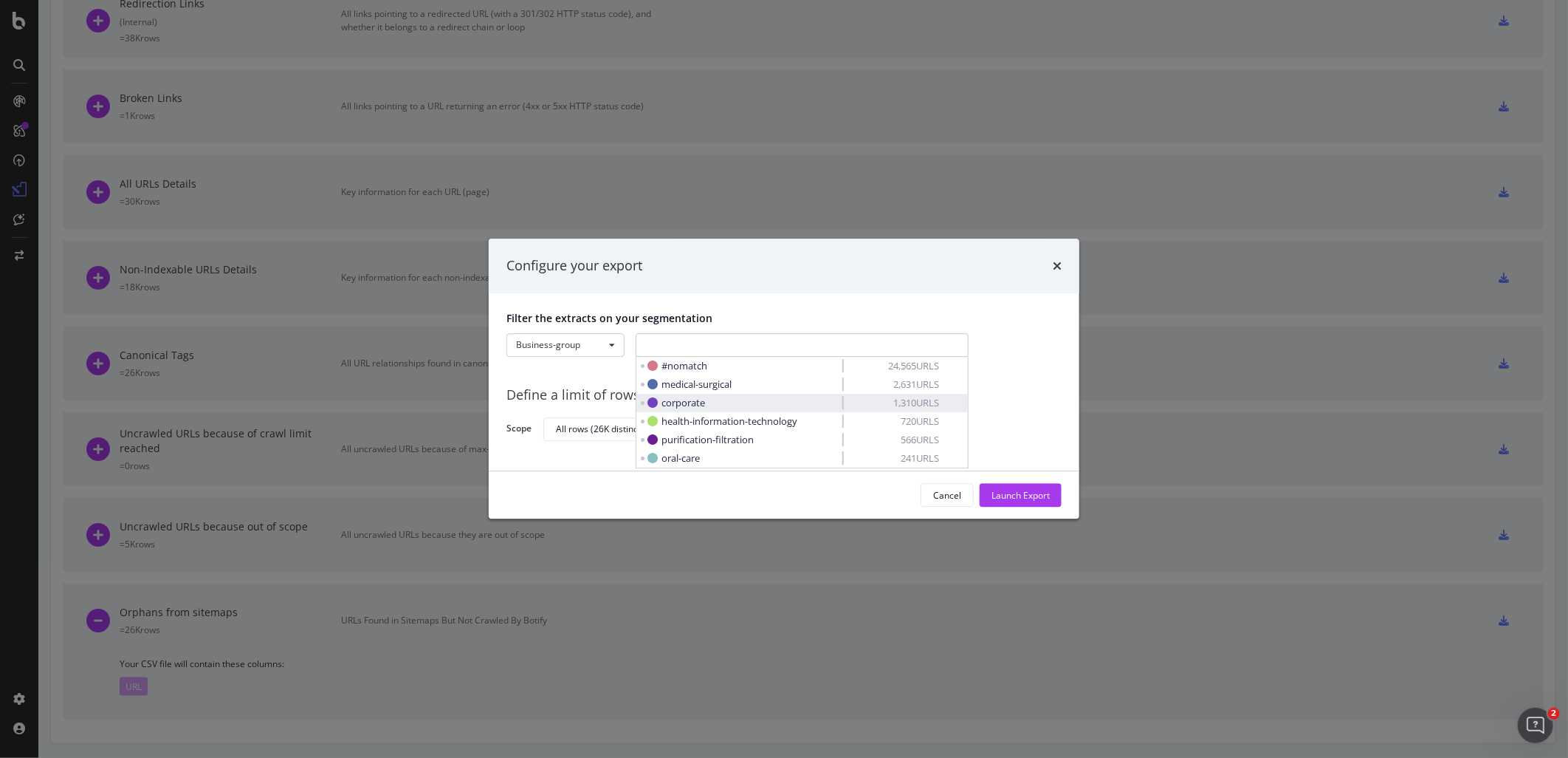
click at [661, 396] on span "corporate" at bounding box center [676, 403] width 58 height 14
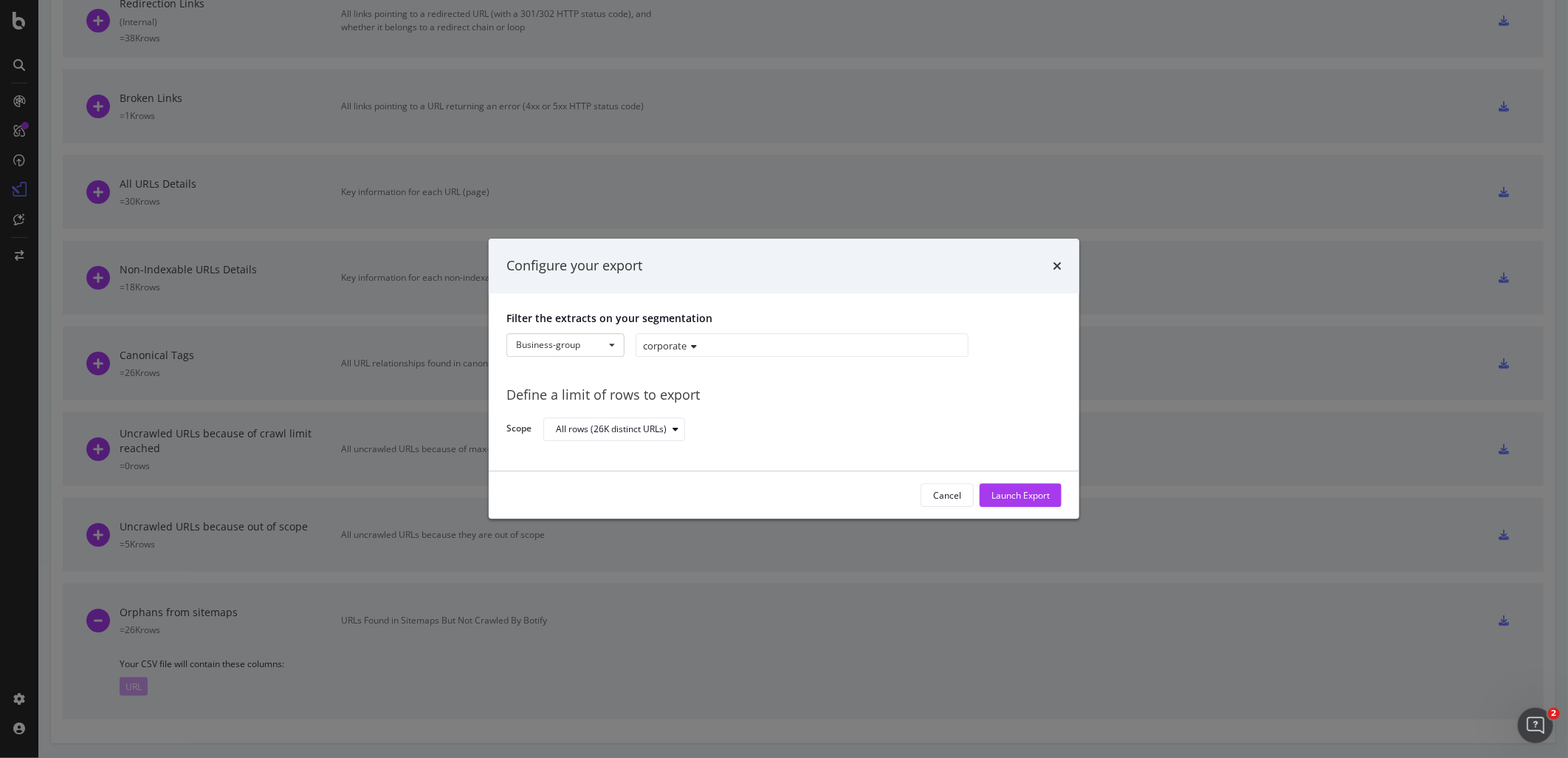
click at [528, 429] on label "Scope" at bounding box center [519, 430] width 25 height 16
click at [578, 426] on div "All rows (26K distinct URLs)" at bounding box center [612, 429] width 111 height 9
click at [1059, 265] on icon "times" at bounding box center [1057, 265] width 9 height 11
